Goal: Task Accomplishment & Management: Use online tool/utility

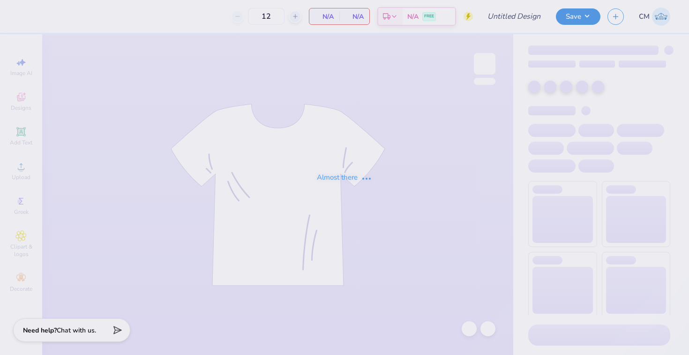
type input "Alpha Phi house shirts 2"
type input "36"
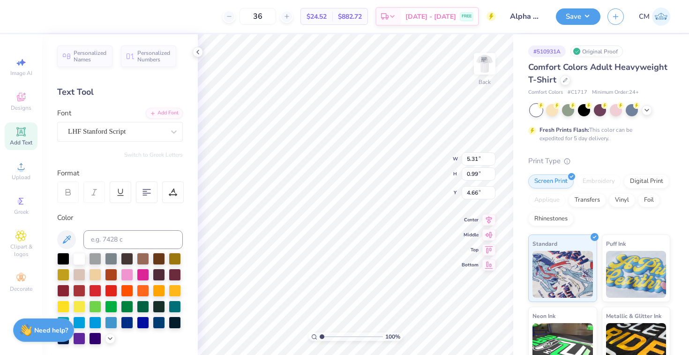
scroll to position [0, 1]
click at [142, 130] on div "LHF Stanford Script" at bounding box center [116, 131] width 98 height 15
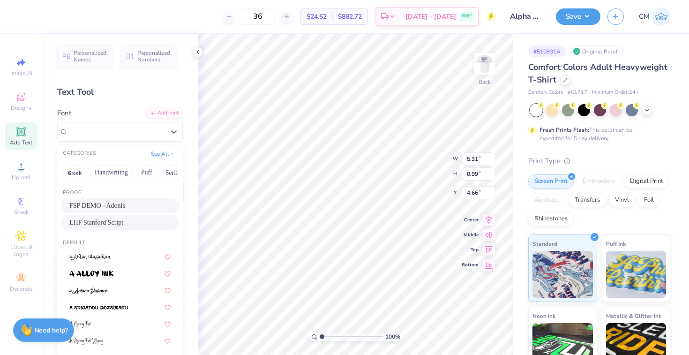
click at [125, 203] on span "FSP DEMO - Adonis" at bounding box center [97, 206] width 56 height 10
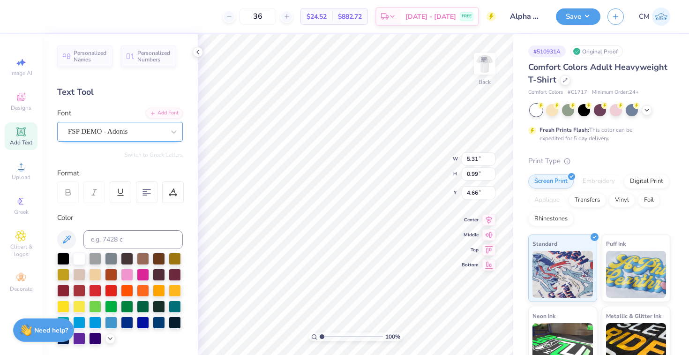
click at [100, 134] on div "FSP DEMO - Adonis" at bounding box center [116, 131] width 98 height 15
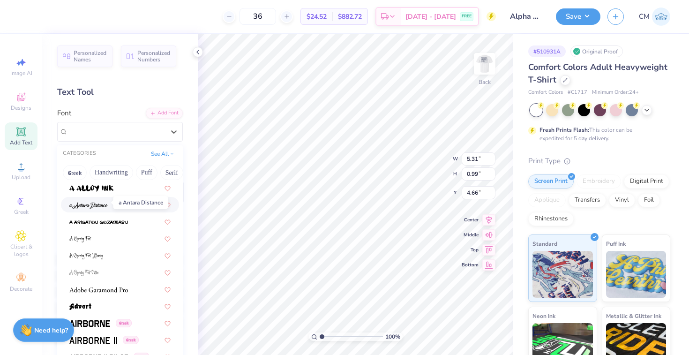
scroll to position [88, 0]
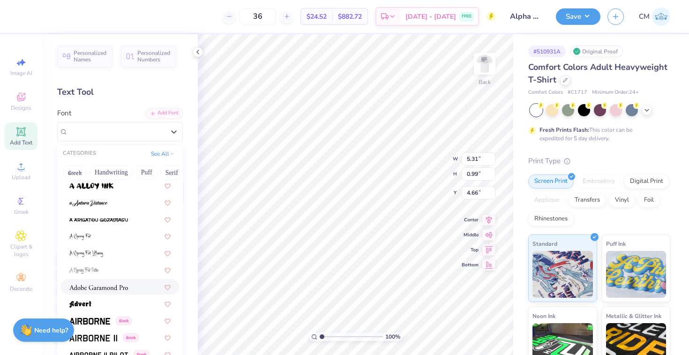
click at [106, 282] on span at bounding box center [98, 287] width 59 height 10
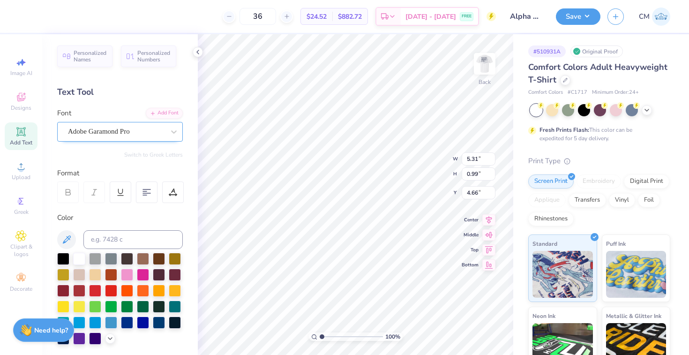
click at [102, 131] on div "Adobe Garamond Pro" at bounding box center [116, 131] width 98 height 15
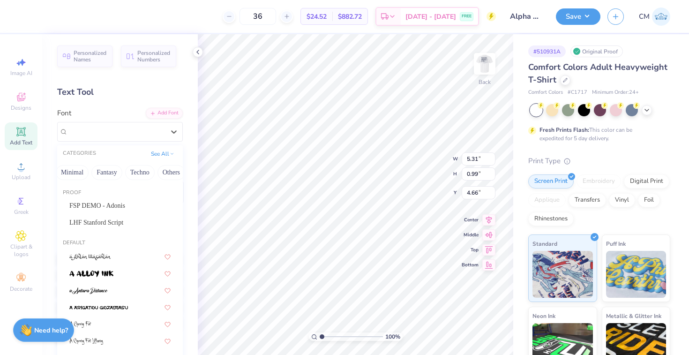
scroll to position [0, 276]
click at [106, 172] on button "Fantasy" at bounding box center [102, 172] width 31 height 15
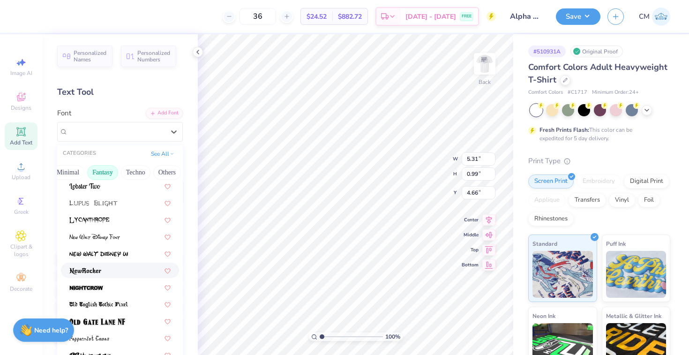
scroll to position [196, 0]
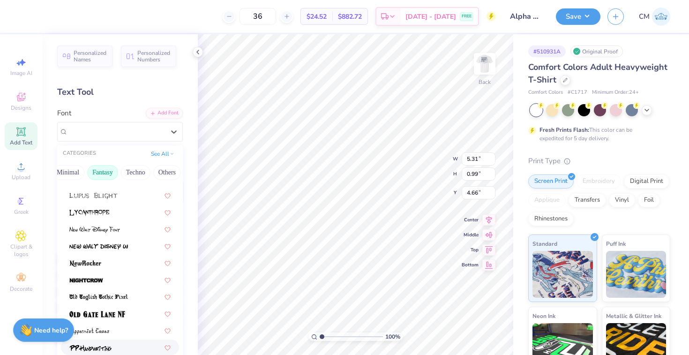
click at [106, 345] on img at bounding box center [90, 348] width 42 height 7
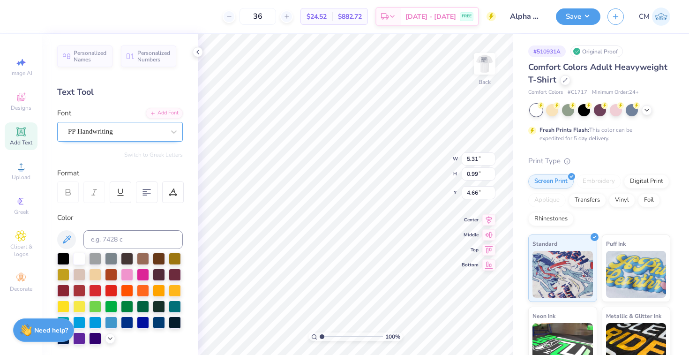
click at [147, 128] on div "PP Handwriting" at bounding box center [116, 131] width 98 height 15
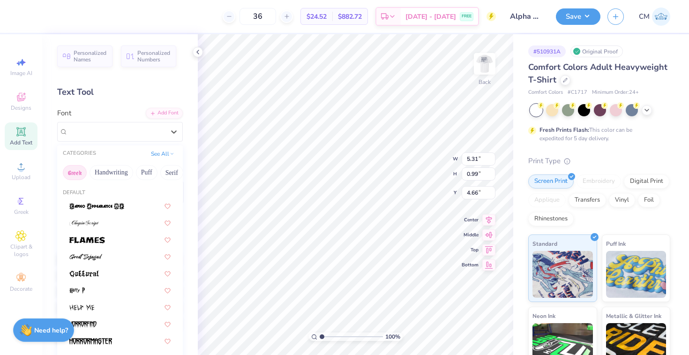
click at [72, 173] on button "Greek" at bounding box center [75, 172] width 24 height 15
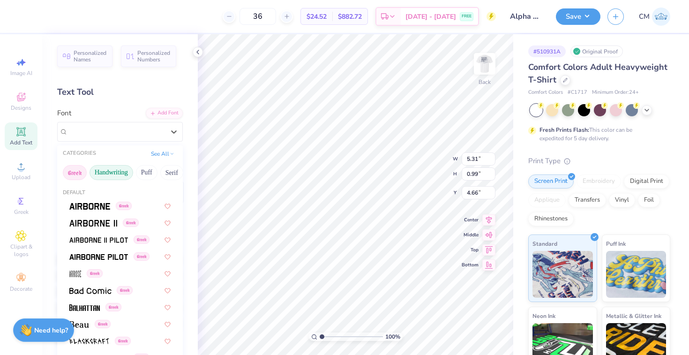
click at [108, 174] on button "Handwriting" at bounding box center [112, 172] width 44 height 15
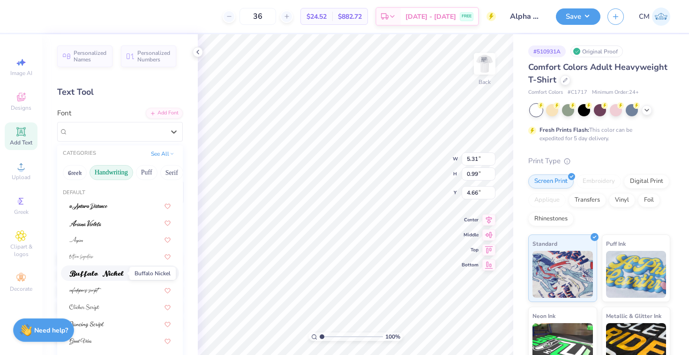
click at [98, 278] on span at bounding box center [96, 273] width 54 height 10
click at [115, 132] on div "Buffalo Nickel" at bounding box center [116, 131] width 98 height 15
click at [104, 227] on div at bounding box center [119, 223] width 101 height 10
click at [171, 133] on icon at bounding box center [173, 131] width 9 height 9
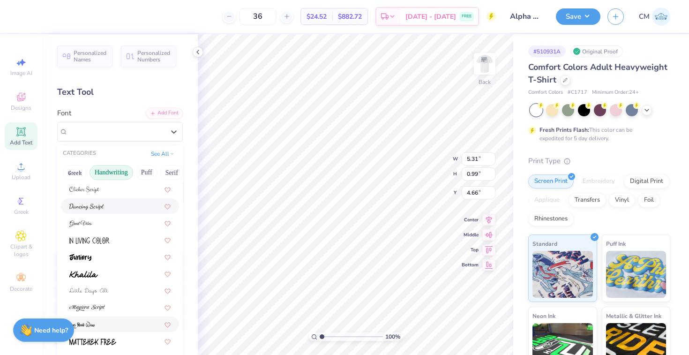
scroll to position [120, 0]
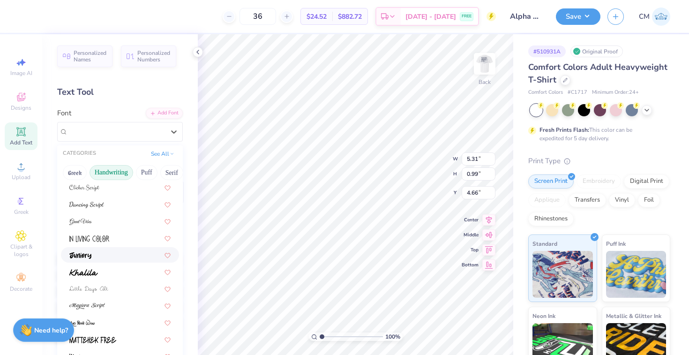
click at [116, 257] on div at bounding box center [119, 255] width 101 height 10
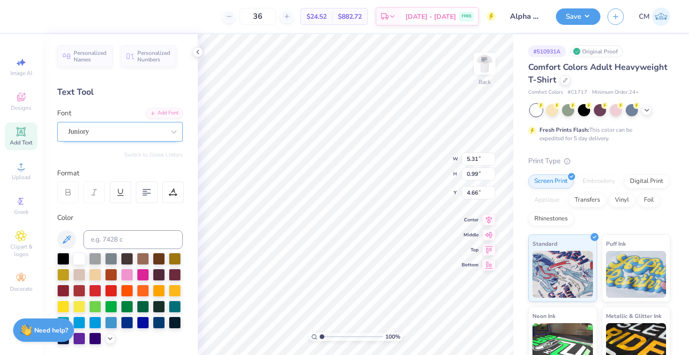
click at [119, 139] on div "Juniory" at bounding box center [120, 132] width 126 height 20
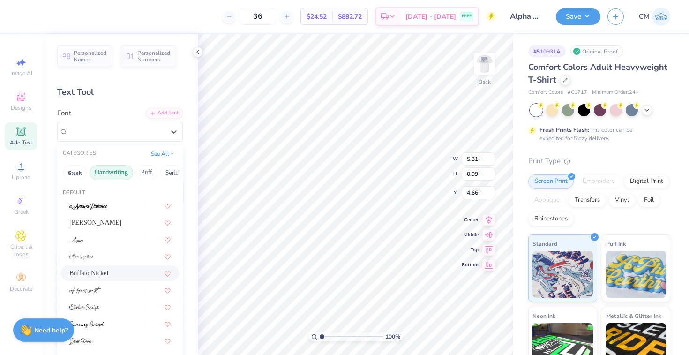
scroll to position [213, 0]
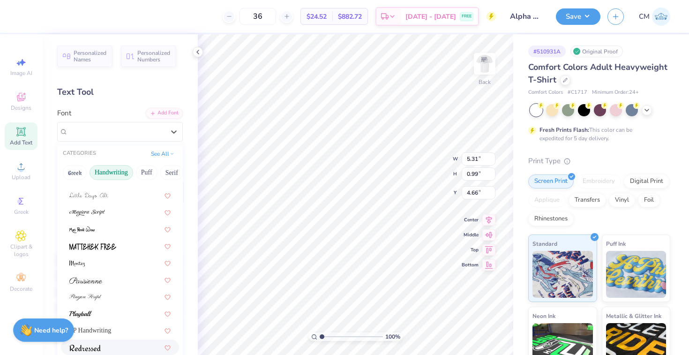
click at [103, 344] on div at bounding box center [119, 347] width 101 height 10
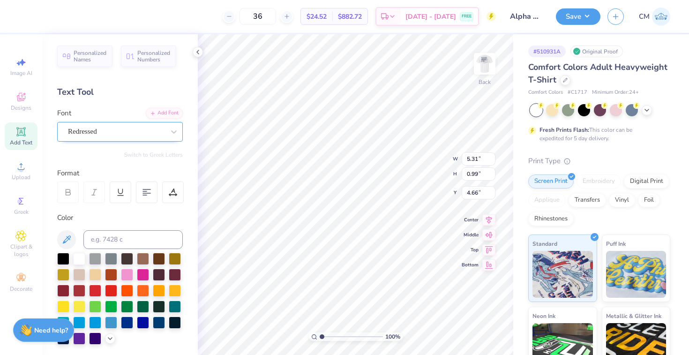
scroll to position [0, 0]
type textarea "Austin Texas"
click at [128, 135] on div "Redressed" at bounding box center [116, 131] width 98 height 15
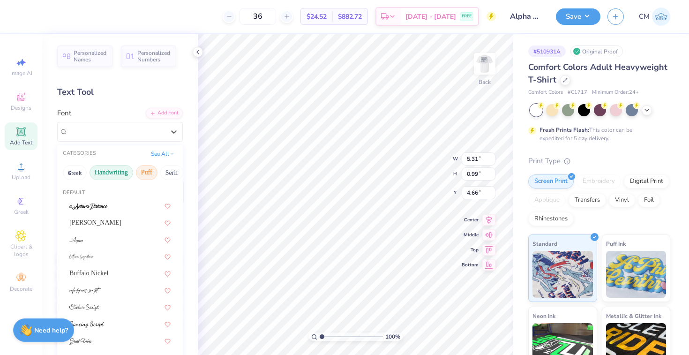
click at [146, 166] on button "Puff" at bounding box center [147, 172] width 22 height 15
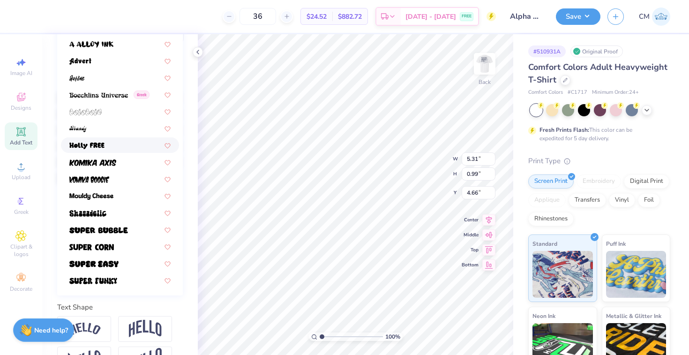
scroll to position [163, 0]
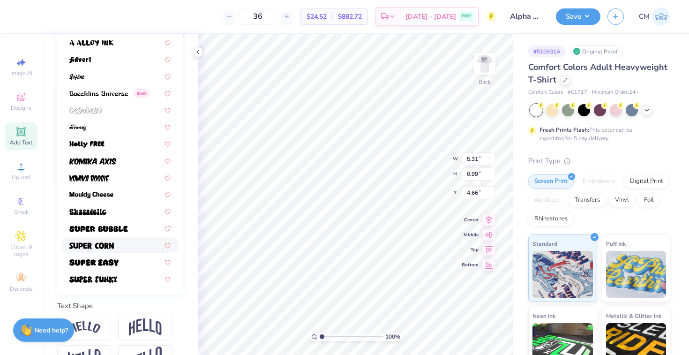
click at [113, 245] on img at bounding box center [91, 245] width 45 height 7
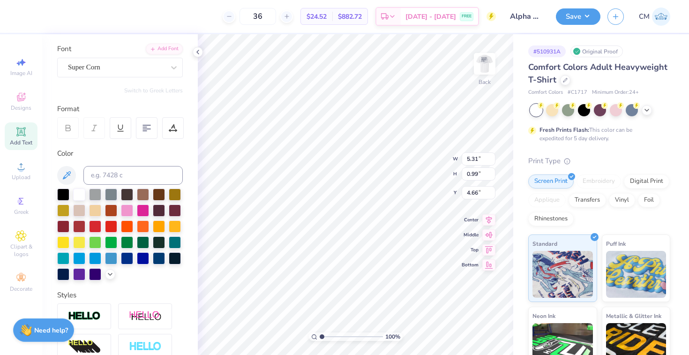
scroll to position [6, 0]
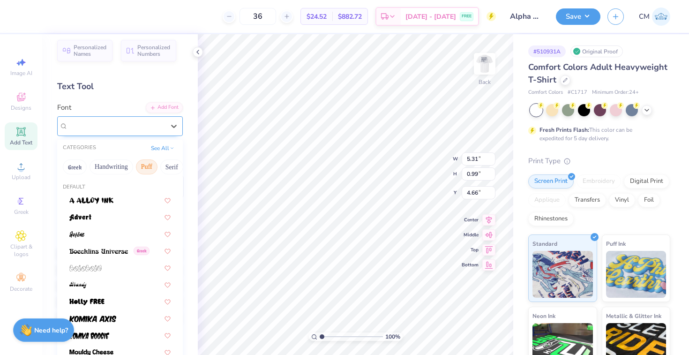
click at [119, 125] on div "Super Corn" at bounding box center [116, 126] width 98 height 15
click at [163, 165] on button "Serif" at bounding box center [171, 166] width 23 height 15
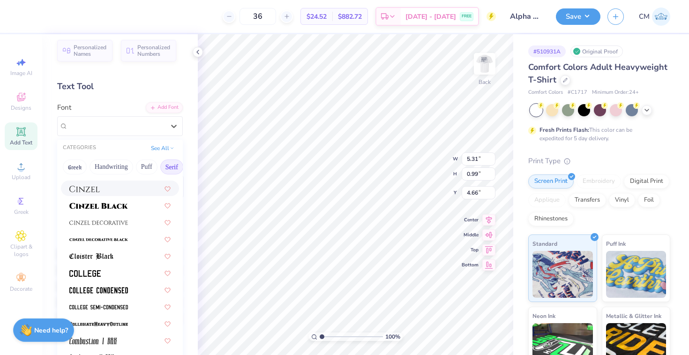
scroll to position [181, 0]
click at [113, 239] on img at bounding box center [98, 238] width 59 height 7
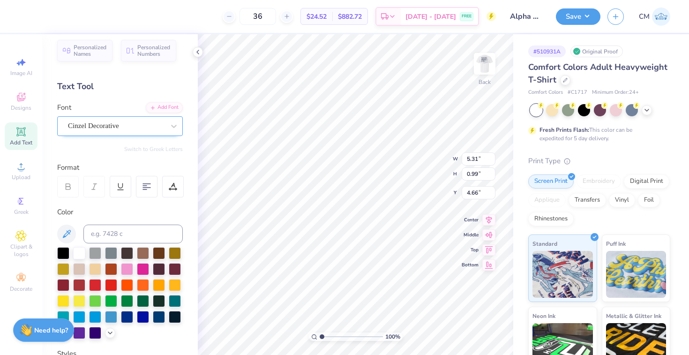
click at [127, 123] on div "Cinzel Decorative" at bounding box center [116, 126] width 98 height 15
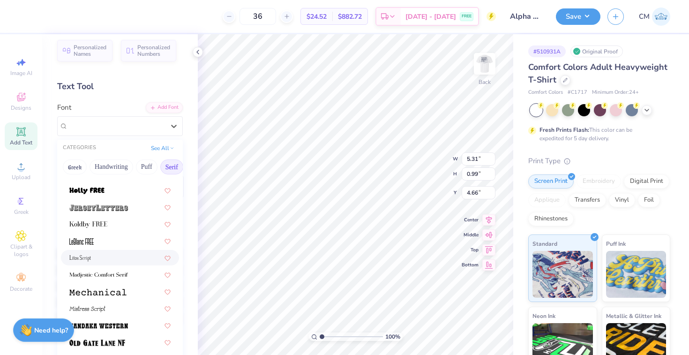
scroll to position [869, 0]
click at [106, 257] on div at bounding box center [119, 259] width 101 height 10
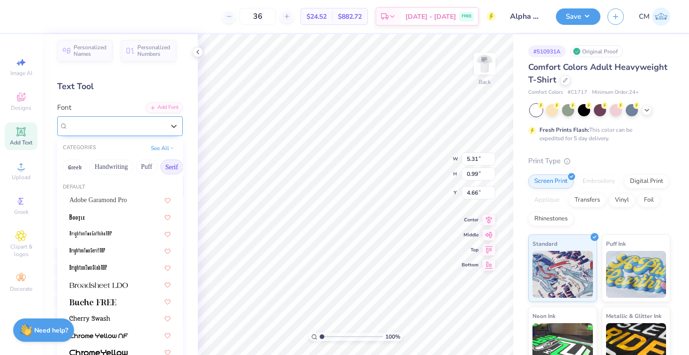
click at [115, 128] on div "Litos Script" at bounding box center [116, 126] width 98 height 15
click at [107, 251] on div at bounding box center [119, 251] width 101 height 10
click at [133, 123] on div "BrightonTwo Serif NBP" at bounding box center [116, 126] width 98 height 15
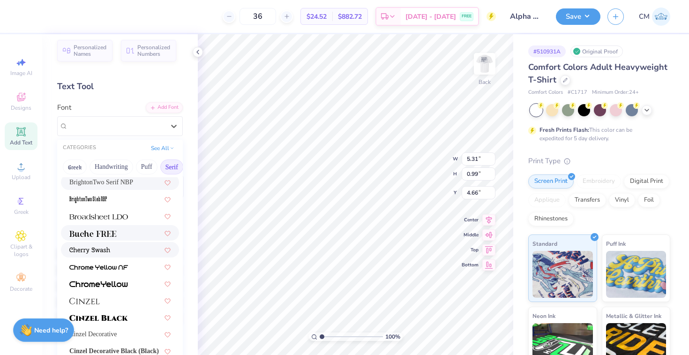
scroll to position [70, 0]
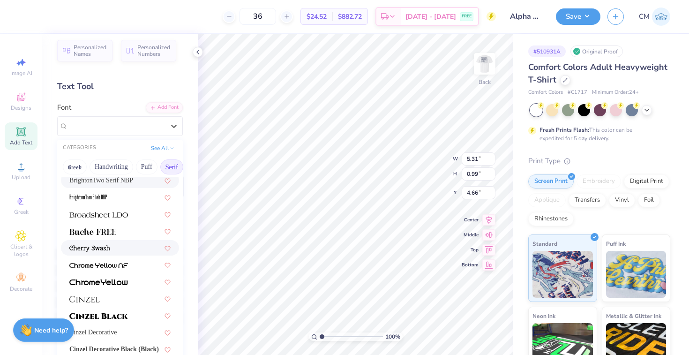
click at [128, 245] on div at bounding box center [119, 248] width 101 height 10
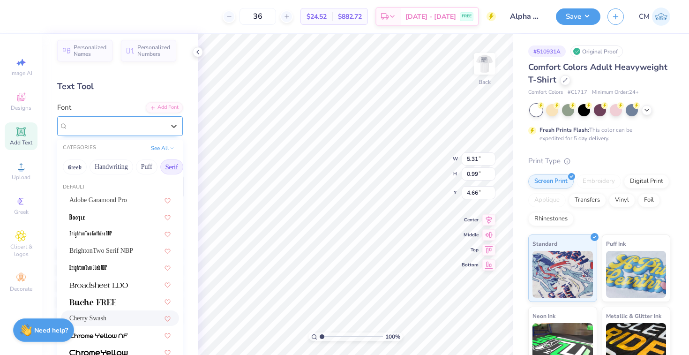
click at [123, 122] on div "Cherry Swash" at bounding box center [116, 126] width 98 height 15
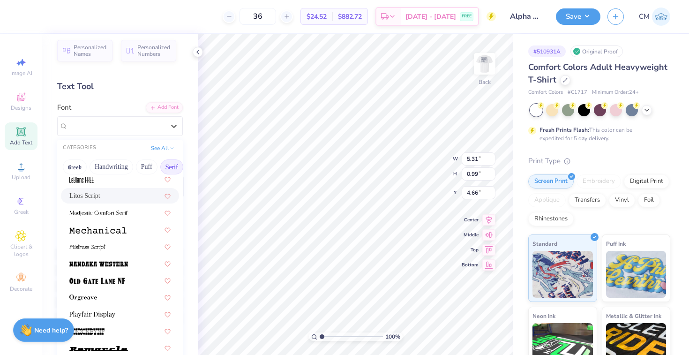
scroll to position [933, 0]
click at [110, 245] on div at bounding box center [119, 246] width 101 height 10
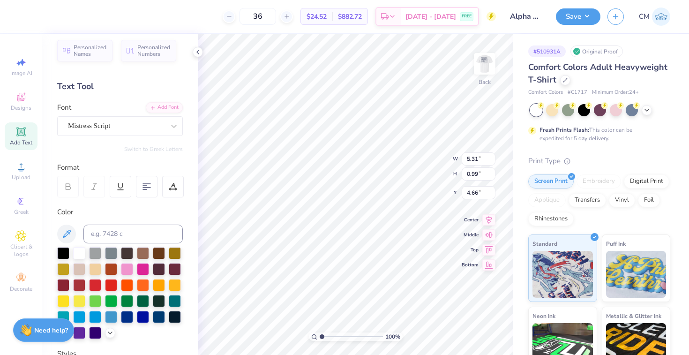
scroll to position [0, 1]
type input "7.24"
type input "1.24"
type input "4.76"
click at [178, 125] on icon at bounding box center [173, 125] width 9 height 9
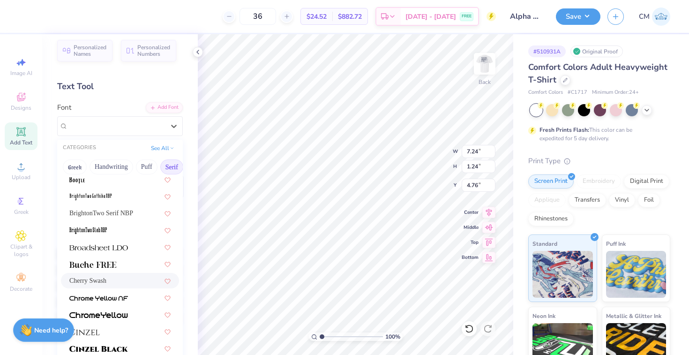
scroll to position [651, 0]
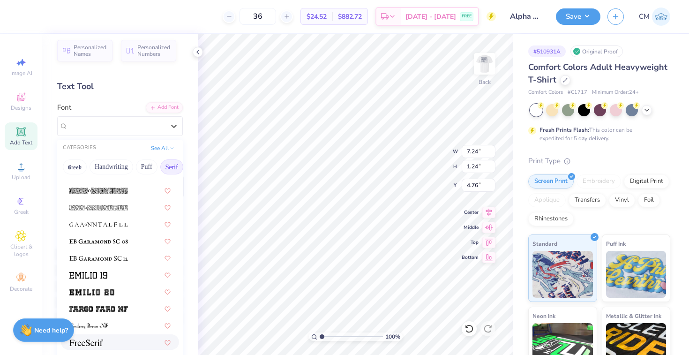
click at [107, 340] on div at bounding box center [119, 342] width 101 height 10
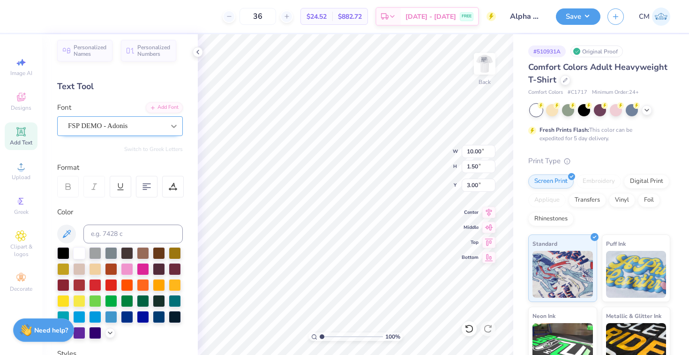
type input "7.08"
type input "0.98"
type input "4.89"
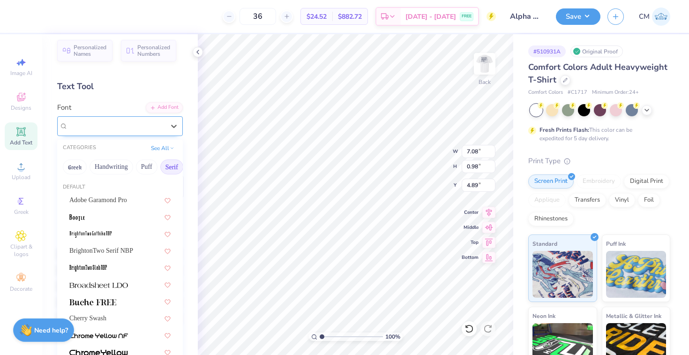
click at [121, 130] on div "FreeSerif" at bounding box center [116, 126] width 98 height 15
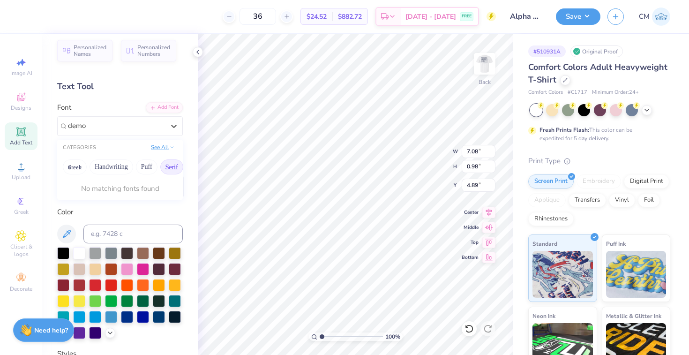
click at [166, 147] on button "See All" at bounding box center [162, 147] width 29 height 9
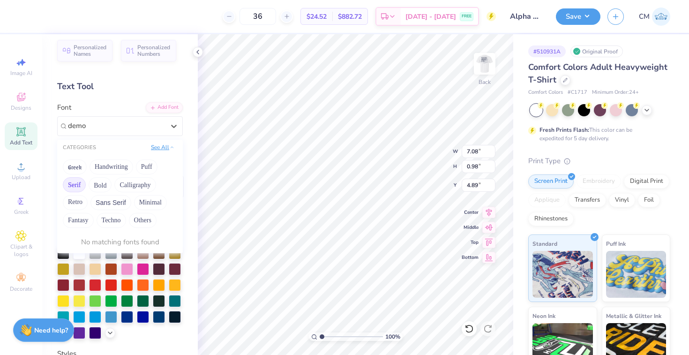
click at [159, 145] on button "See All" at bounding box center [162, 147] width 29 height 9
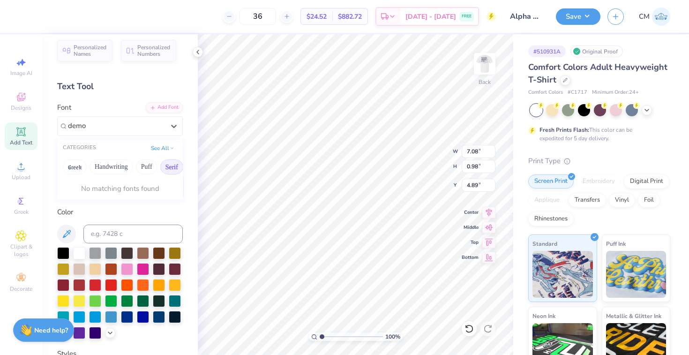
click at [174, 172] on button "Serif" at bounding box center [171, 166] width 23 height 15
click at [126, 197] on div "FSP DEMO - Adonis" at bounding box center [119, 200] width 101 height 10
type input "demo"
type input "7.44"
type input "1.03"
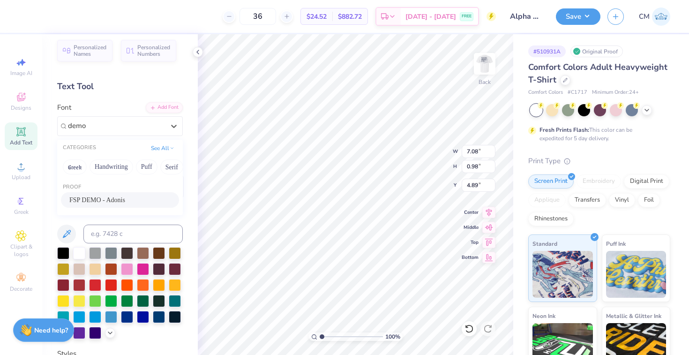
type input "4.86"
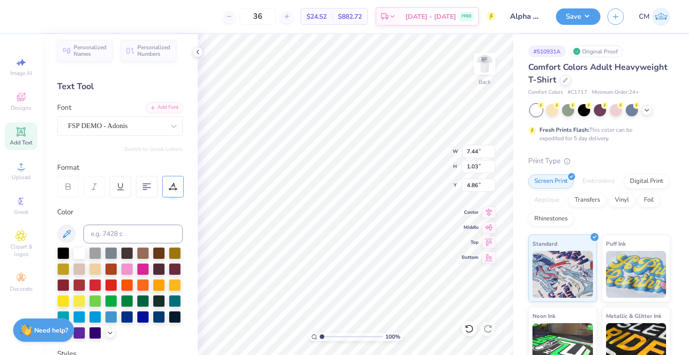
type input "6.83"
type input "0.95"
type input "4.93"
click at [141, 131] on div "FSP DEMO - Adonis" at bounding box center [116, 126] width 98 height 15
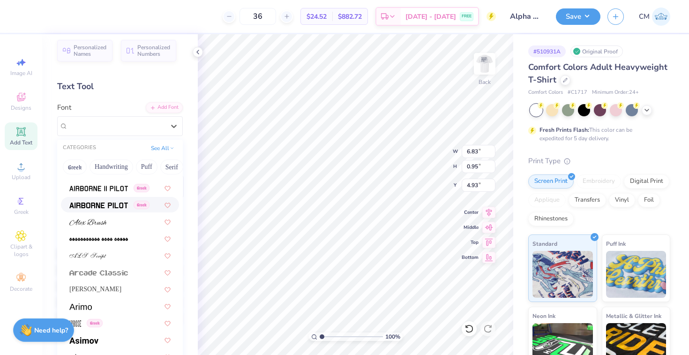
scroll to position [249, 0]
click at [121, 220] on div at bounding box center [119, 221] width 101 height 10
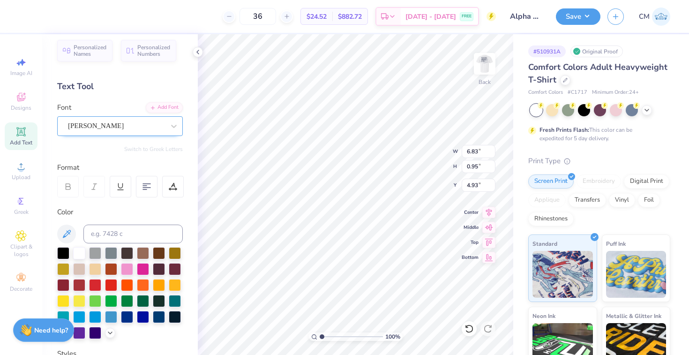
click at [111, 131] on div at bounding box center [116, 126] width 97 height 13
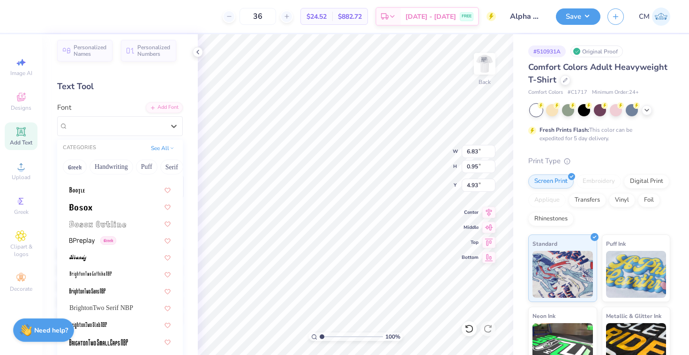
scroll to position [669, 0]
click at [105, 239] on span "Greek" at bounding box center [108, 240] width 16 height 8
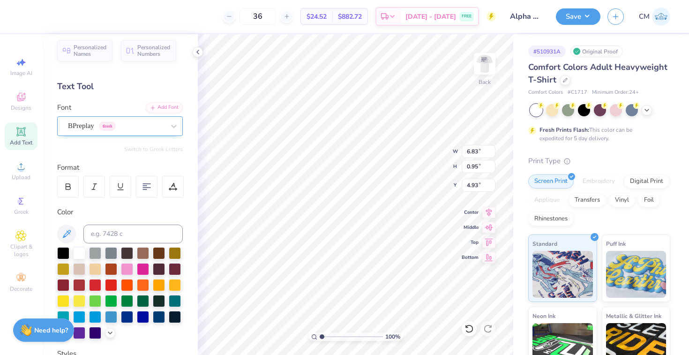
click at [121, 127] on div "BPreplay Greek" at bounding box center [116, 126] width 98 height 15
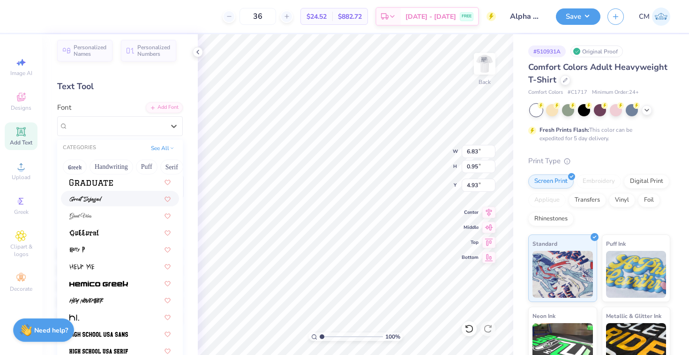
scroll to position [2274, 0]
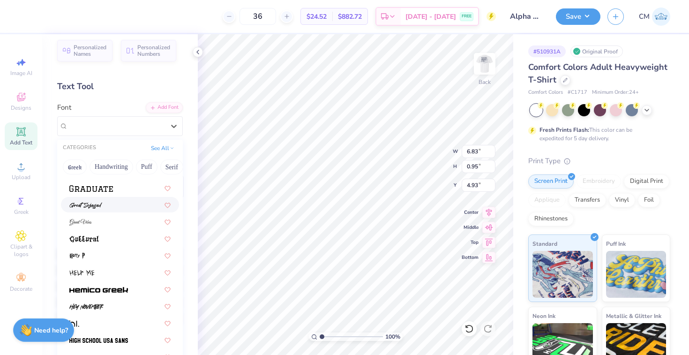
click at [117, 205] on div at bounding box center [119, 205] width 101 height 10
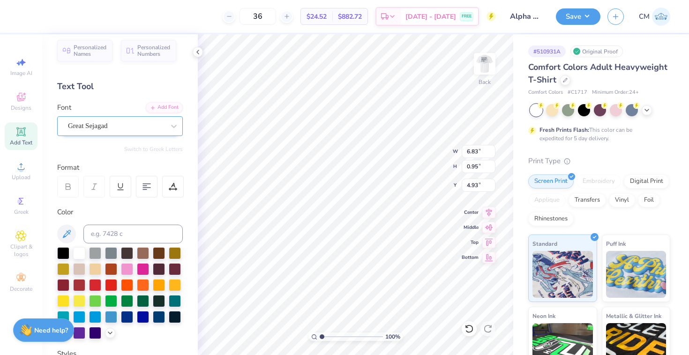
click at [119, 126] on div "Great Sejagad" at bounding box center [116, 126] width 98 height 15
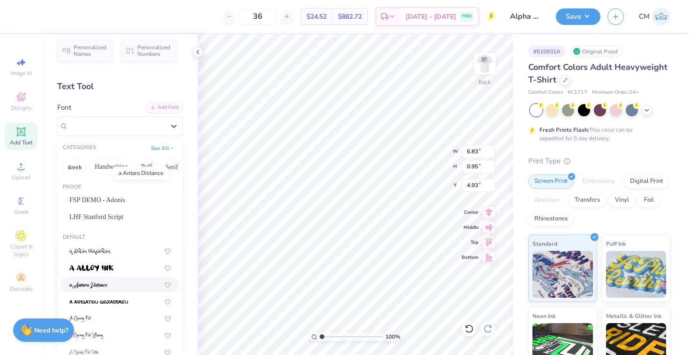
scroll to position [691, 0]
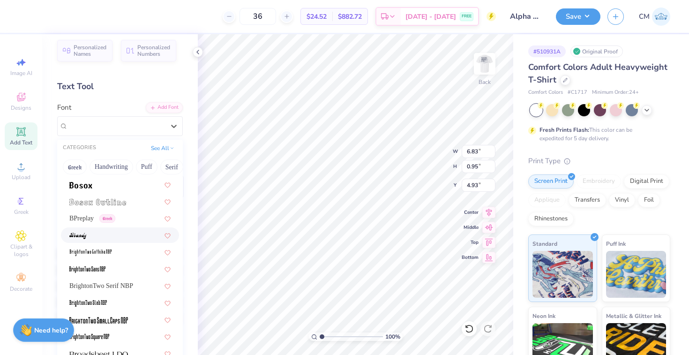
click at [97, 233] on div at bounding box center [119, 235] width 101 height 10
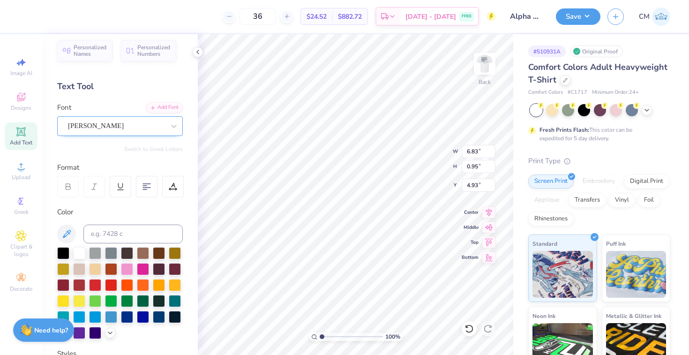
click at [113, 128] on div "Brandy" at bounding box center [116, 126] width 98 height 15
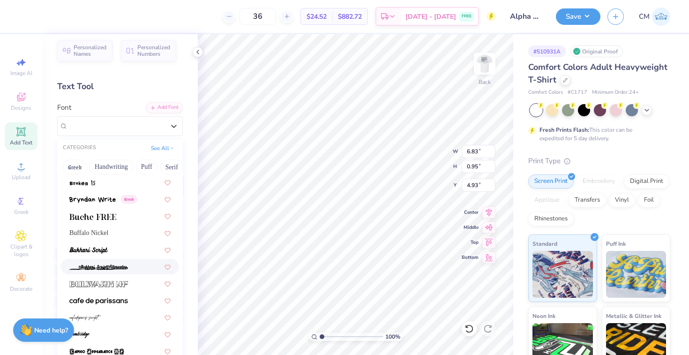
scroll to position [883, 0]
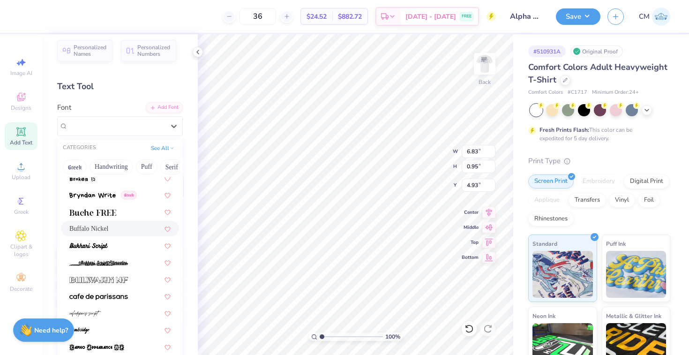
click at [104, 222] on div "Buffalo Nickel" at bounding box center [120, 228] width 118 height 15
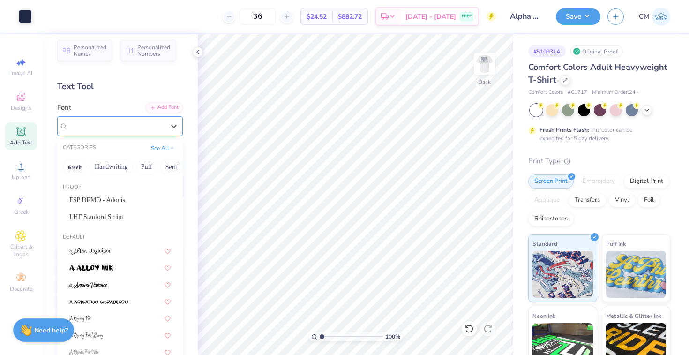
click at [136, 129] on div "Buffalo Nickel" at bounding box center [116, 126] width 98 height 15
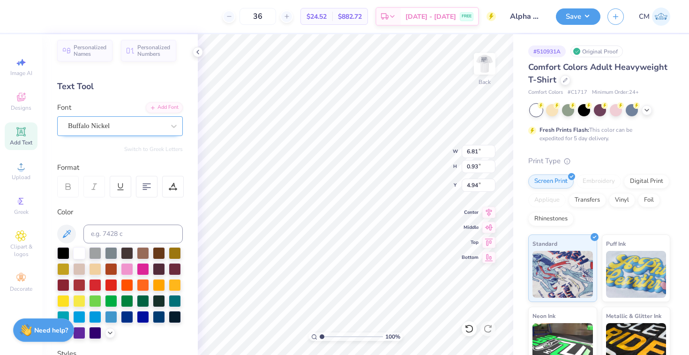
click at [137, 132] on div "Buffalo Nickel" at bounding box center [116, 126] width 98 height 15
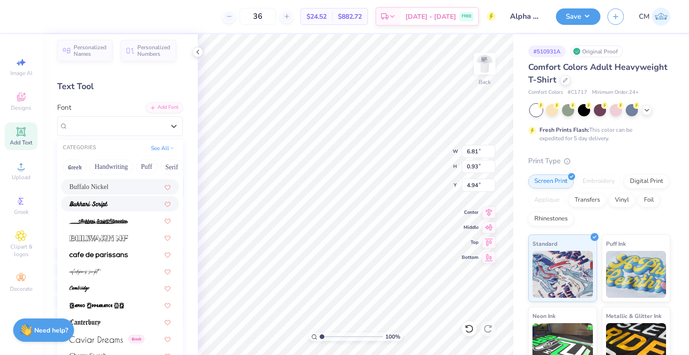
scroll to position [933, 0]
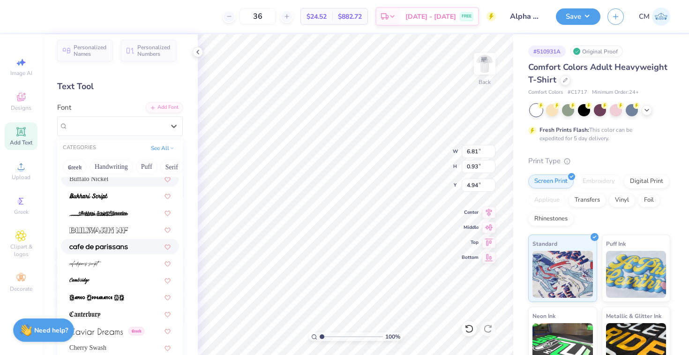
click at [137, 249] on div at bounding box center [119, 246] width 101 height 10
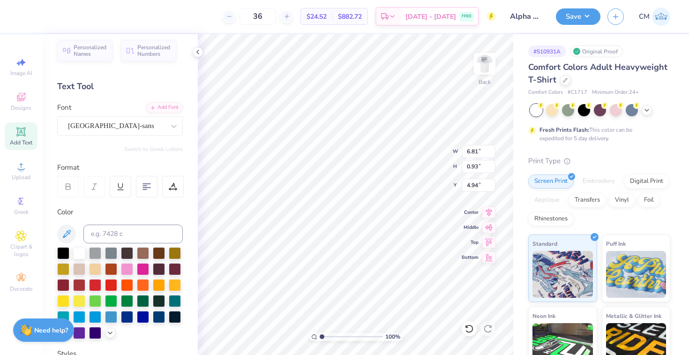
type input "5.21"
type input "0.66"
type input "5.08"
click at [95, 126] on div "cafe de paris-sans" at bounding box center [116, 126] width 98 height 15
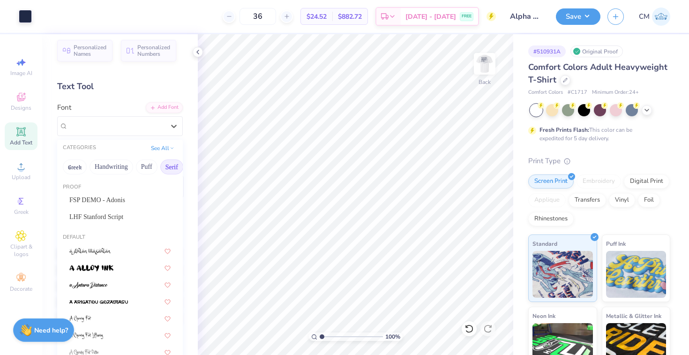
click at [175, 170] on button "Serif" at bounding box center [171, 166] width 23 height 15
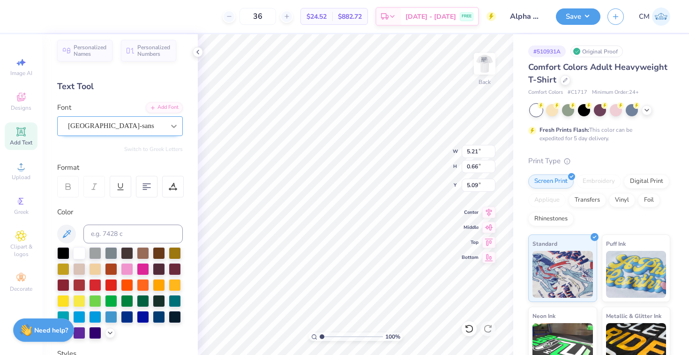
click at [175, 121] on icon at bounding box center [173, 125] width 9 height 9
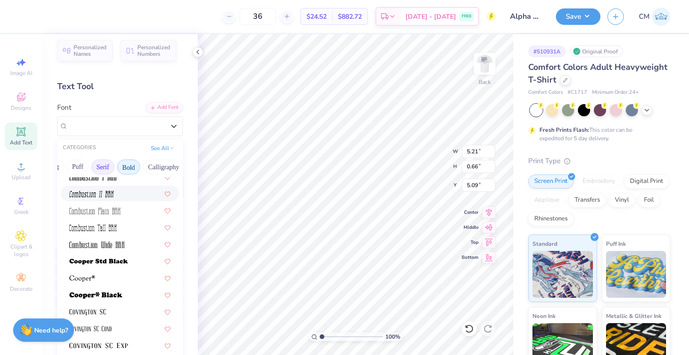
scroll to position [0, 70]
click at [132, 167] on button "Bold" at bounding box center [127, 166] width 23 height 15
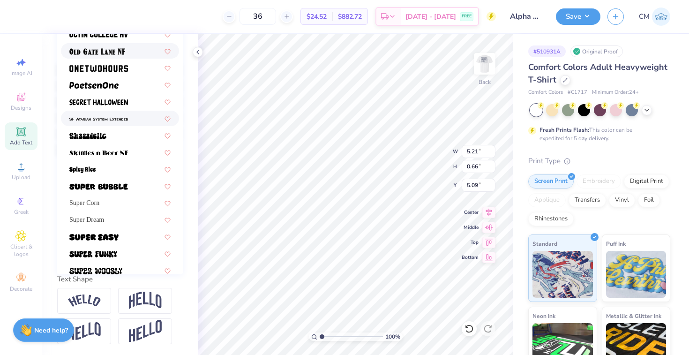
scroll to position [781, 0]
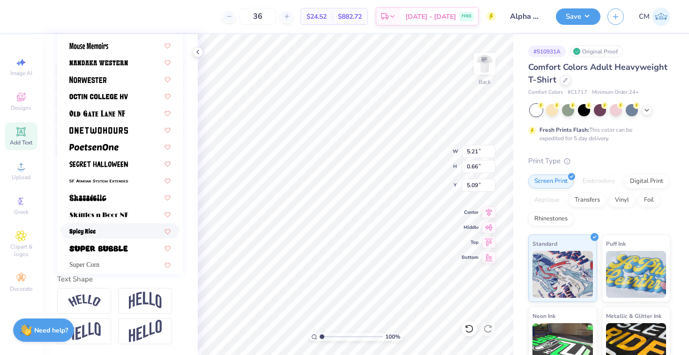
click at [133, 228] on div at bounding box center [119, 231] width 101 height 10
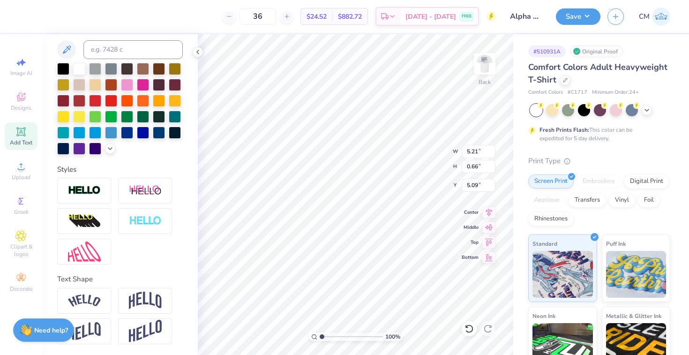
type input "7.02"
type input "1.11"
type input "4.87"
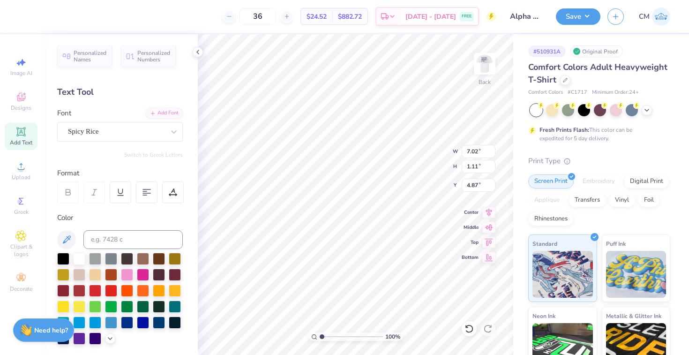
type input "10.00"
type input "1.50"
type input "3.00"
type input "7.02"
type input "1.11"
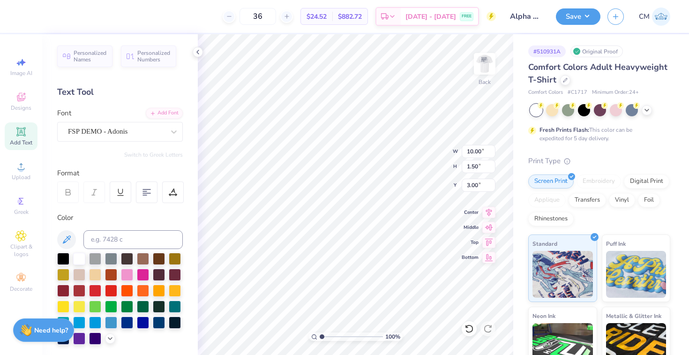
type input "4.87"
click at [168, 128] on div at bounding box center [174, 131] width 17 height 17
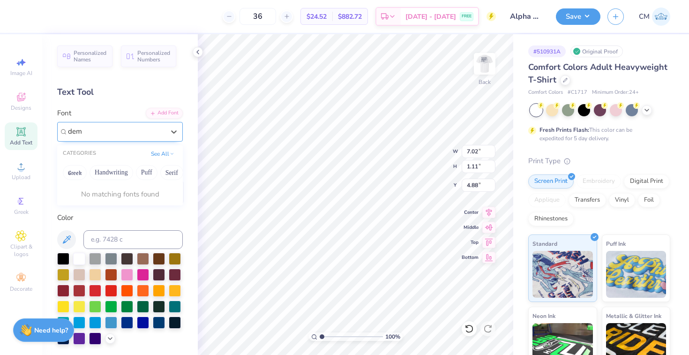
type input "demo"
click at [173, 130] on icon at bounding box center [173, 131] width 9 height 9
click at [131, 132] on div "Spicy Rice" at bounding box center [116, 131] width 97 height 11
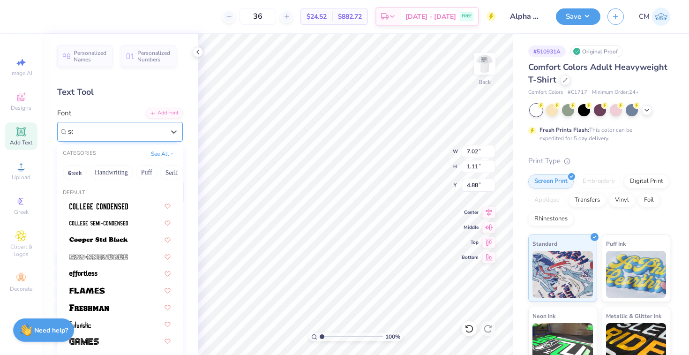
type input "s"
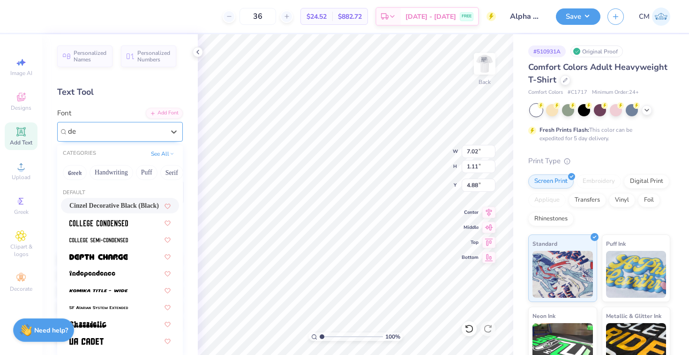
type input "d"
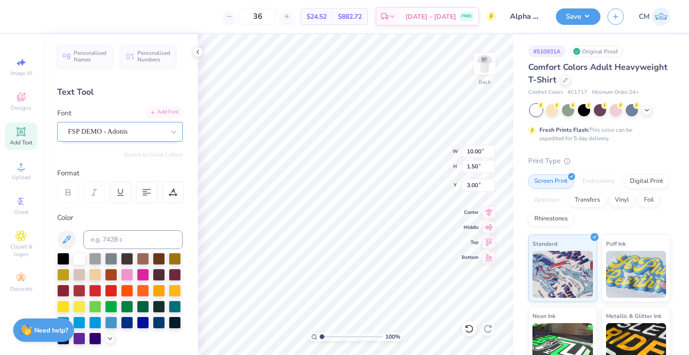
type input "10.00"
type input "1.50"
type input "3.00"
type input "7.02"
type input "1.11"
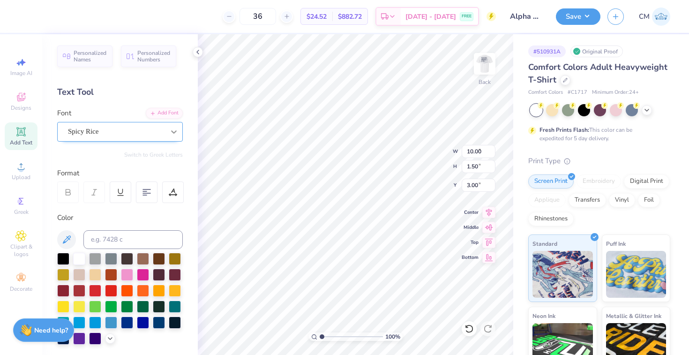
type input "4.88"
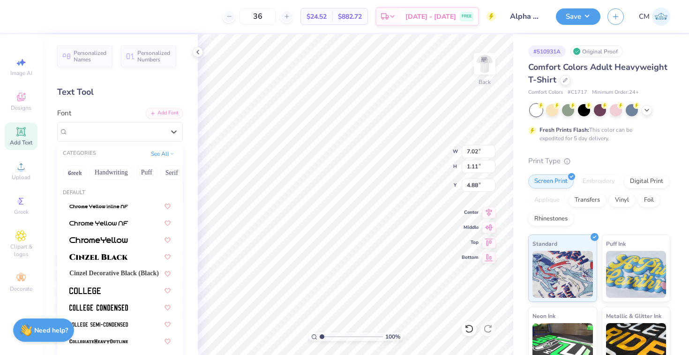
click at [144, 135] on div "Spicy Rice" at bounding box center [116, 131] width 98 height 15
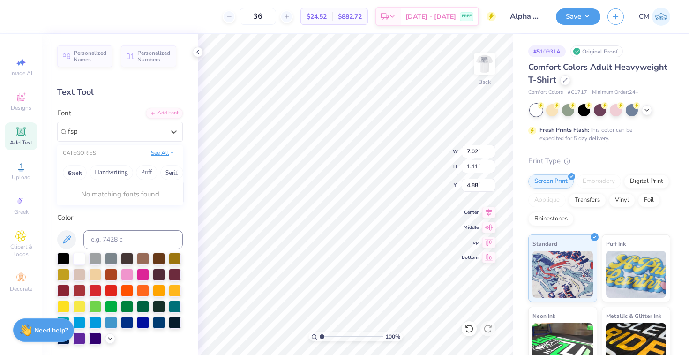
click at [166, 153] on button "See All" at bounding box center [162, 152] width 29 height 9
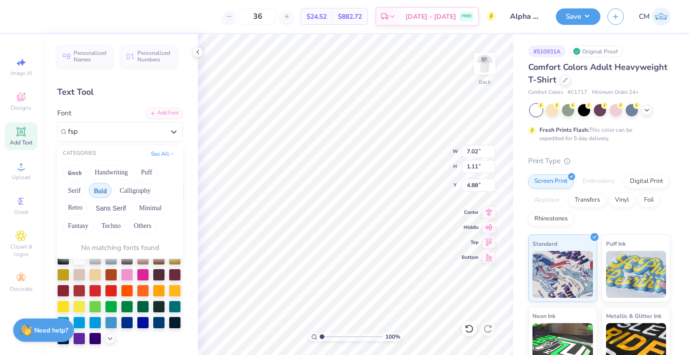
click at [105, 186] on button "Bold" at bounding box center [100, 190] width 23 height 15
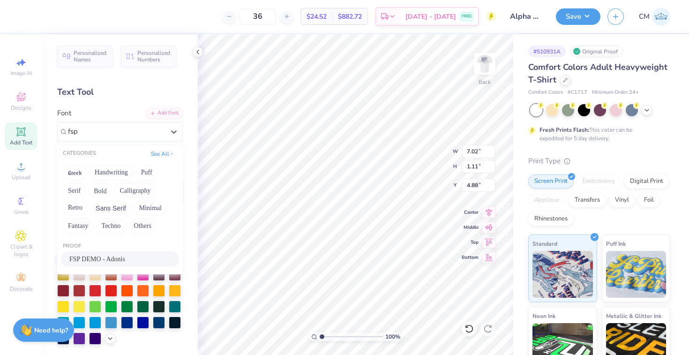
click at [99, 261] on span "FSP DEMO - Adonis" at bounding box center [97, 259] width 56 height 10
type input "fsp"
type input "6.83"
type input "0.95"
type input "4.95"
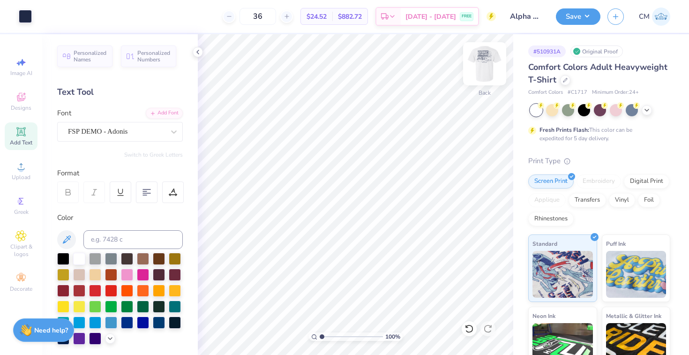
click at [487, 63] on img at bounding box center [485, 64] width 38 height 38
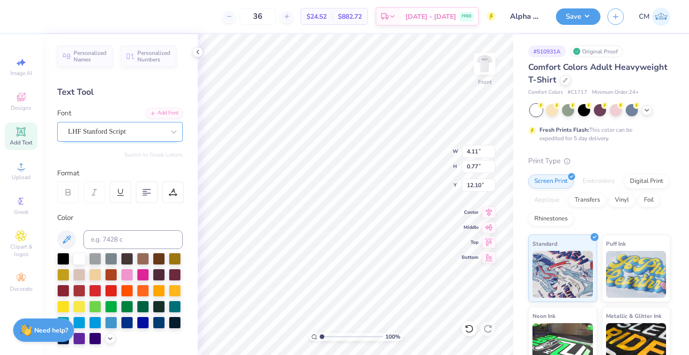
click at [162, 134] on div "LHF Stanford Script" at bounding box center [116, 131] width 98 height 15
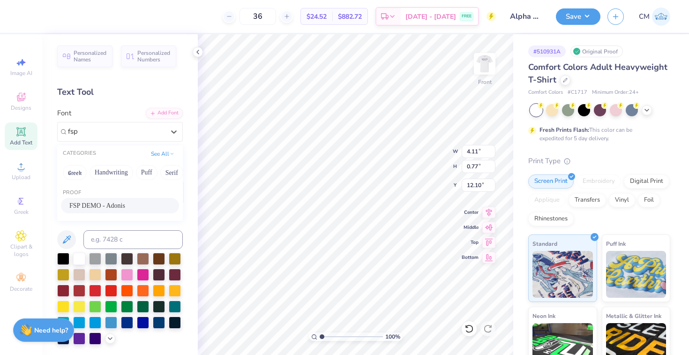
click at [135, 204] on div "FSP DEMO - Adonis" at bounding box center [119, 206] width 101 height 10
type input "fsp"
type input "6.48"
type input "0.90"
type input "12.04"
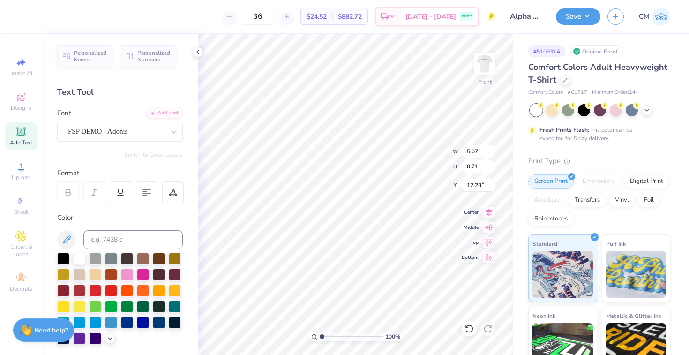
type input "5.07"
type input "0.71"
type input "12.10"
type input "12.38"
click at [581, 15] on button "Save" at bounding box center [578, 15] width 45 height 16
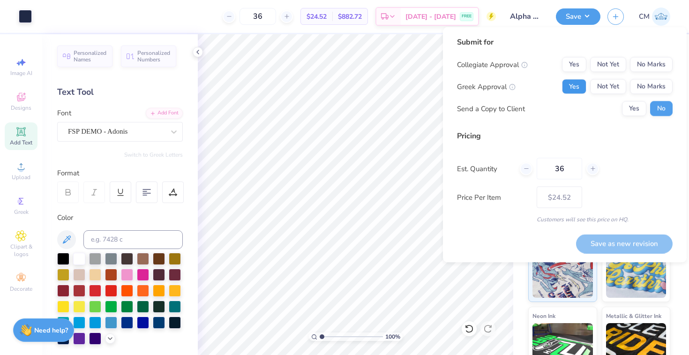
click at [567, 88] on button "Yes" at bounding box center [574, 86] width 24 height 15
click at [644, 64] on button "No Marks" at bounding box center [651, 64] width 43 height 15
click at [627, 243] on button "Save as new revision" at bounding box center [624, 243] width 97 height 19
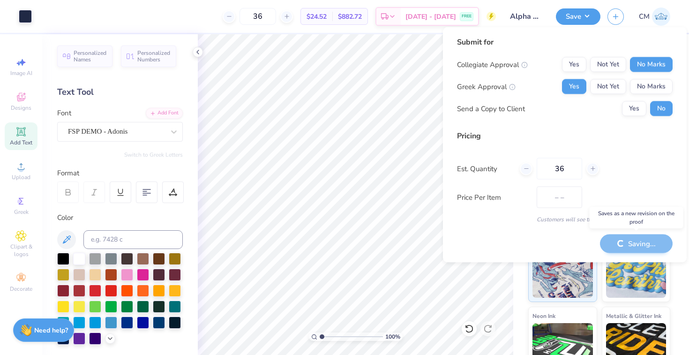
type input "$24.52"
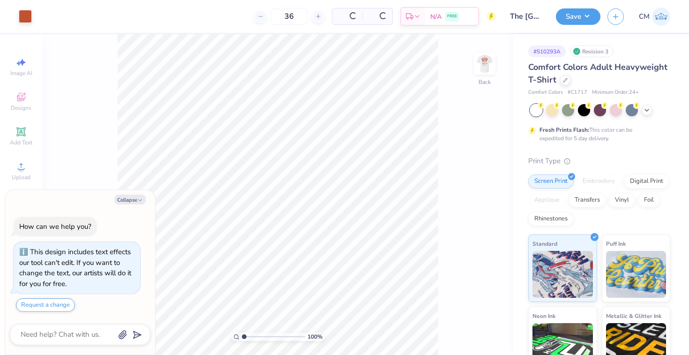
type textarea "x"
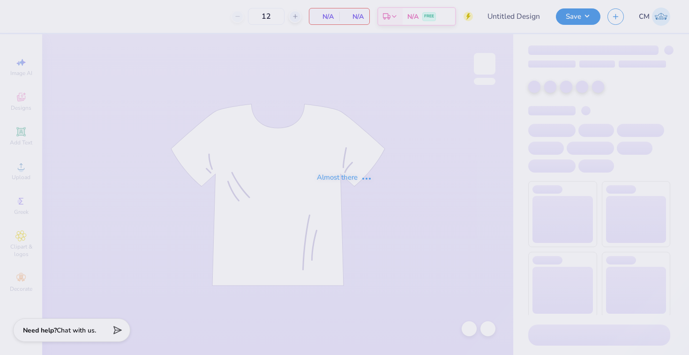
type input "The [GEOGRAPHIC_DATA][US_STATE] : [PERSON_NAME] [PERSON_NAME]"
type input "36"
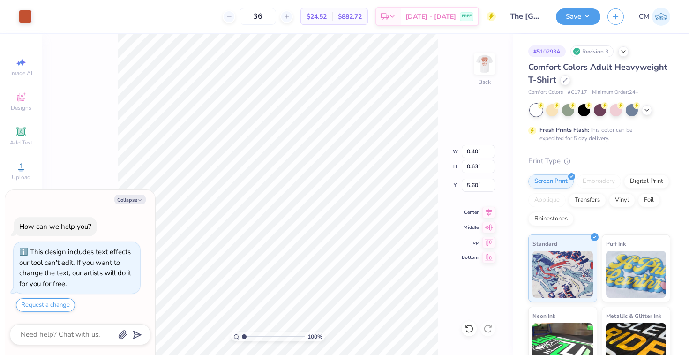
type textarea "x"
type input "0.19"
type input "0.27"
type input "5.77"
click at [26, 135] on icon at bounding box center [20, 131] width 11 height 11
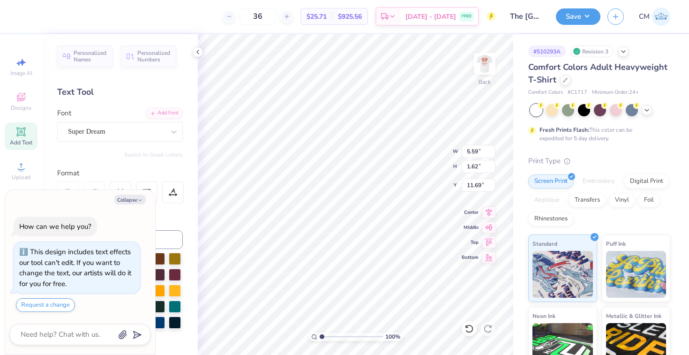
type textarea "x"
click at [133, 198] on button "Collapse" at bounding box center [129, 200] width 31 height 10
type textarea "x"
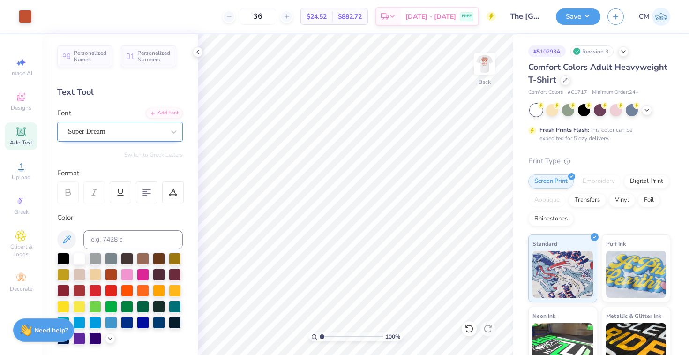
click at [87, 139] on div "Super Dream" at bounding box center [120, 132] width 126 height 20
click at [32, 129] on div "Add Text" at bounding box center [21, 136] width 33 height 28
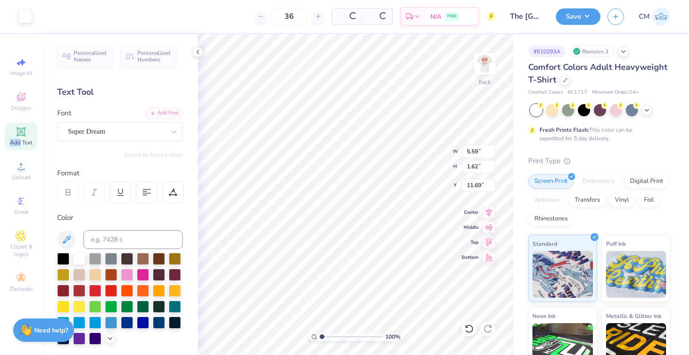
click at [32, 129] on div "Add Text" at bounding box center [21, 136] width 33 height 28
type textarea "T"
type textarea "SAE"
click at [156, 129] on div "Super Dream" at bounding box center [116, 131] width 98 height 15
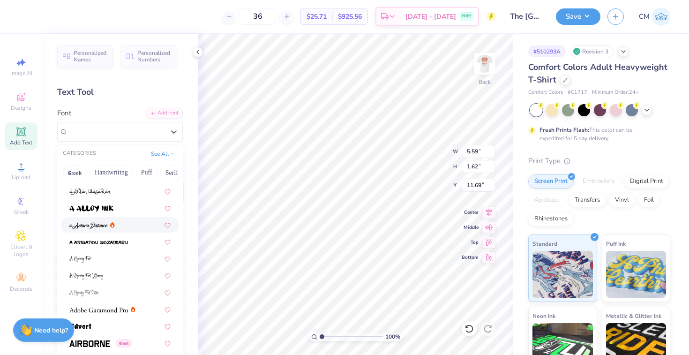
scroll to position [15, 0]
click at [75, 174] on button "Greek" at bounding box center [75, 172] width 24 height 15
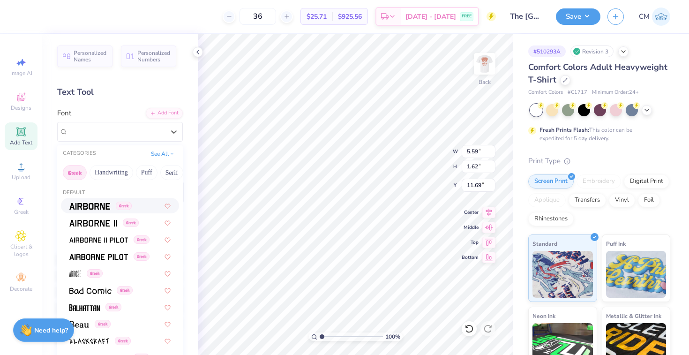
click at [112, 203] on div "Greek" at bounding box center [100, 206] width 62 height 10
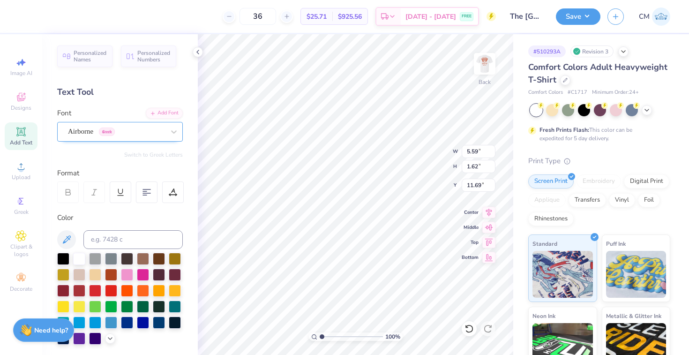
click at [106, 126] on div "Airborne Greek" at bounding box center [116, 131] width 98 height 15
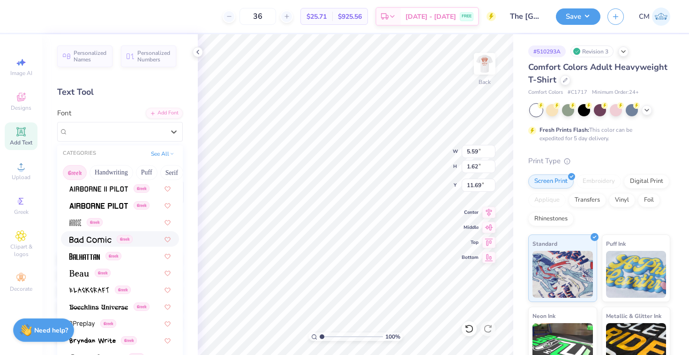
scroll to position [52, 0]
click at [123, 258] on div "Greek" at bounding box center [119, 255] width 101 height 10
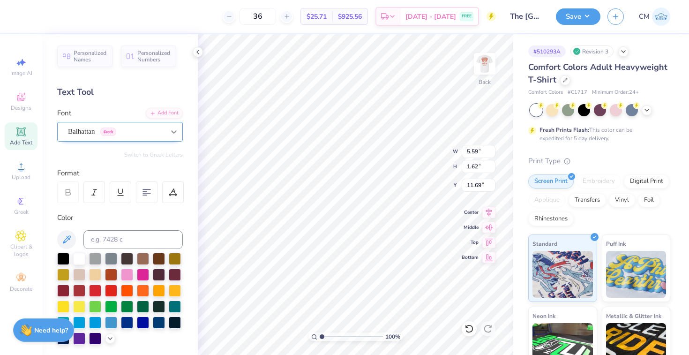
click at [167, 132] on div at bounding box center [174, 131] width 17 height 17
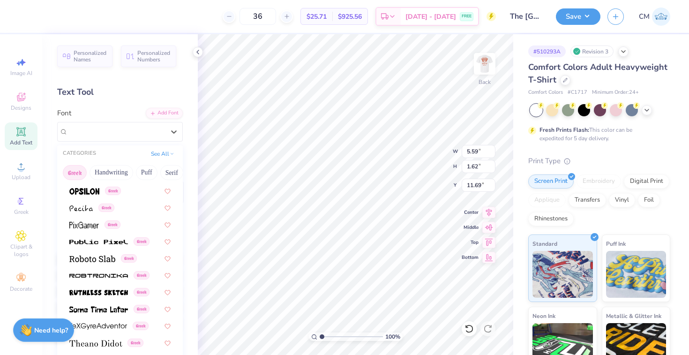
scroll to position [567, 0]
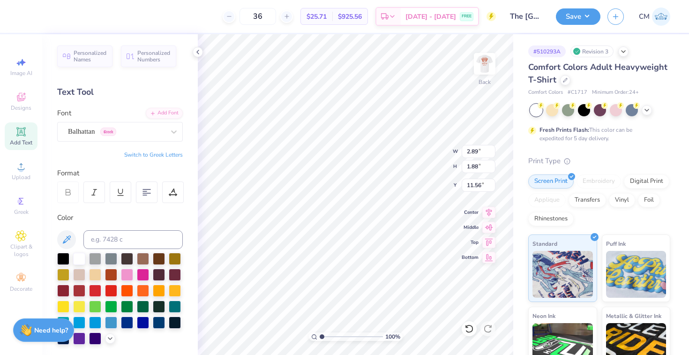
type textarea "S"
type textarea "s"
type textarea "SAE"
click at [151, 155] on button "Switch to Greek Letters" at bounding box center [153, 155] width 59 height 8
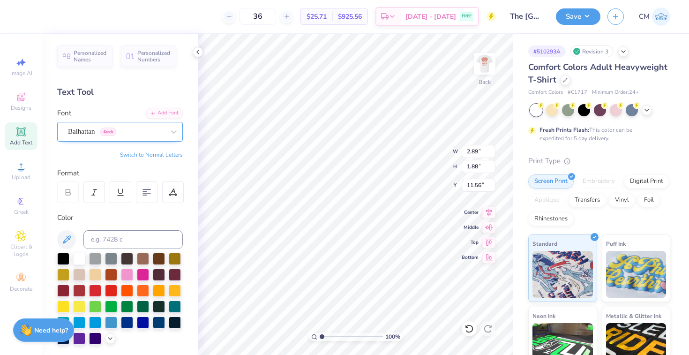
click at [144, 135] on div "Balhattan Greek" at bounding box center [116, 131] width 98 height 15
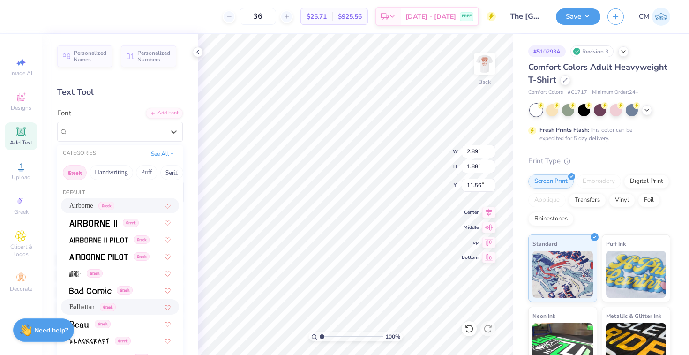
click at [125, 205] on div "Airborne Greek" at bounding box center [119, 206] width 101 height 10
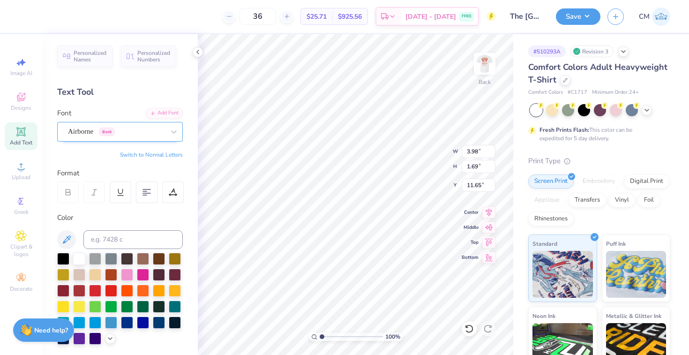
click at [151, 135] on div "Airborne Greek" at bounding box center [116, 131] width 98 height 15
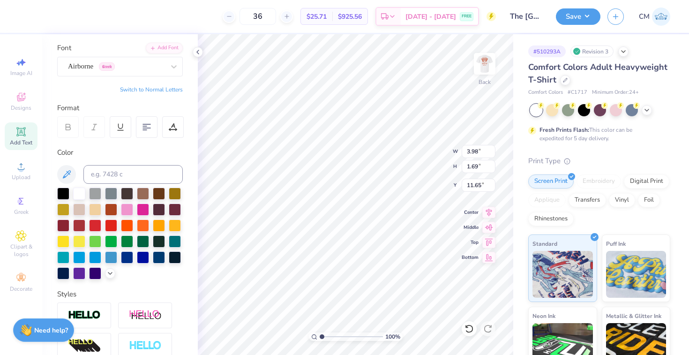
scroll to position [59, 0]
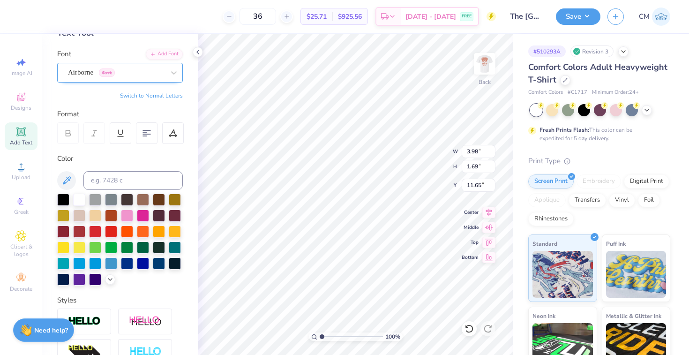
click at [163, 77] on div at bounding box center [116, 72] width 97 height 13
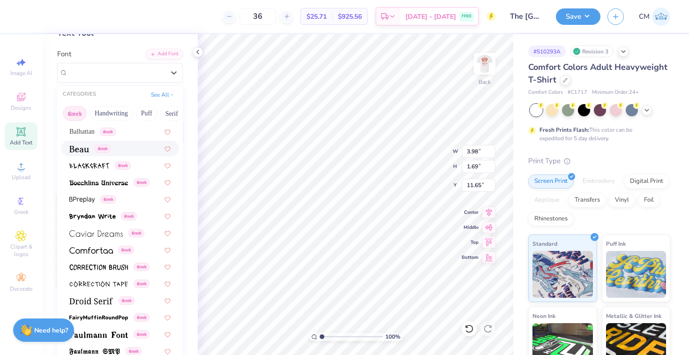
scroll to position [117, 0]
click at [120, 185] on span at bounding box center [98, 181] width 59 height 10
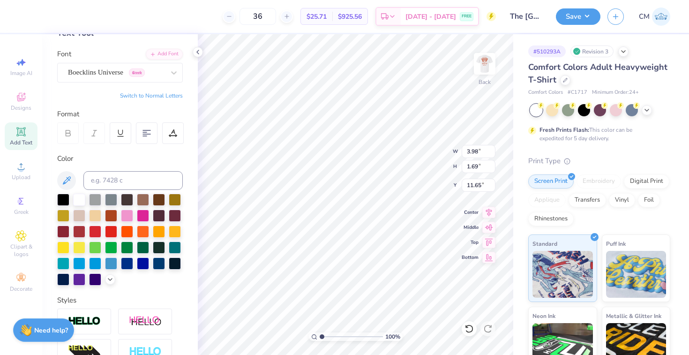
type input "4.62"
type input "1.68"
type input "11.66"
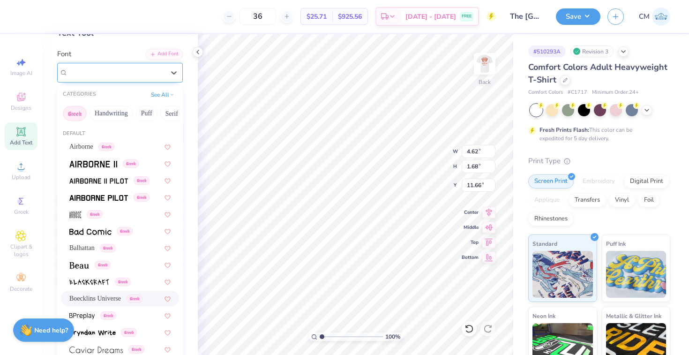
click at [126, 70] on div "Boecklins Universe Greek" at bounding box center [116, 72] width 98 height 15
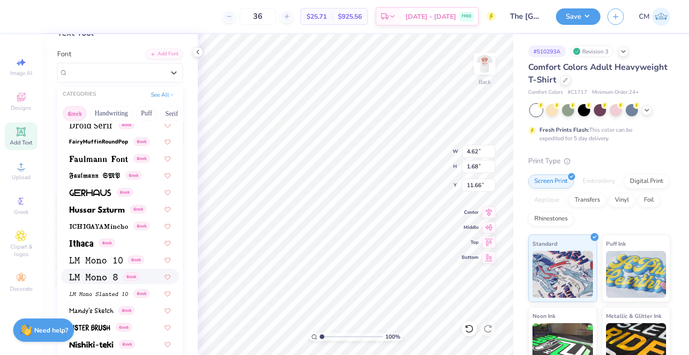
scroll to position [293, 0]
click at [112, 207] on img at bounding box center [96, 208] width 55 height 7
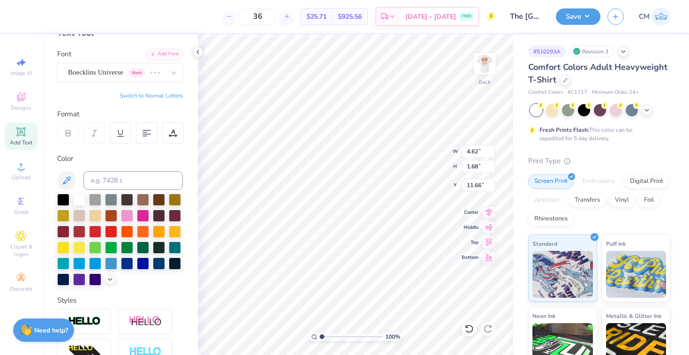
type input "4.85"
type input "2.07"
type input "11.47"
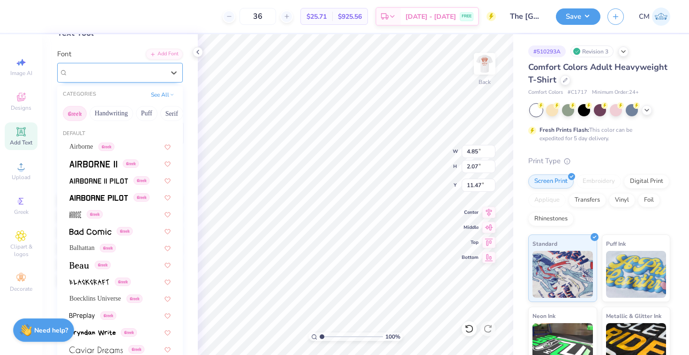
click at [115, 75] on div "Hussar Szturm Greek" at bounding box center [116, 72] width 98 height 15
click at [91, 144] on span "Airborne" at bounding box center [81, 147] width 24 height 10
type input "3.98"
type input "1.69"
type input "11.65"
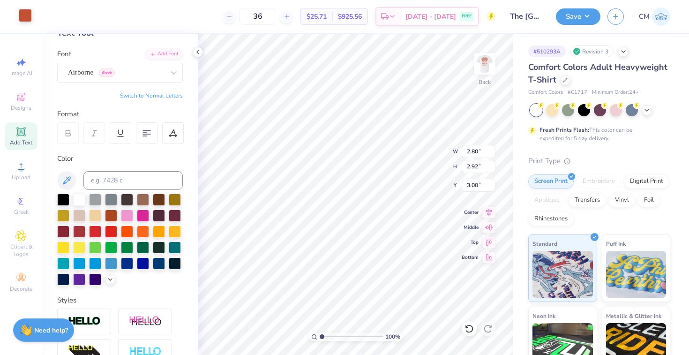
click at [30, 18] on div at bounding box center [25, 15] width 13 height 13
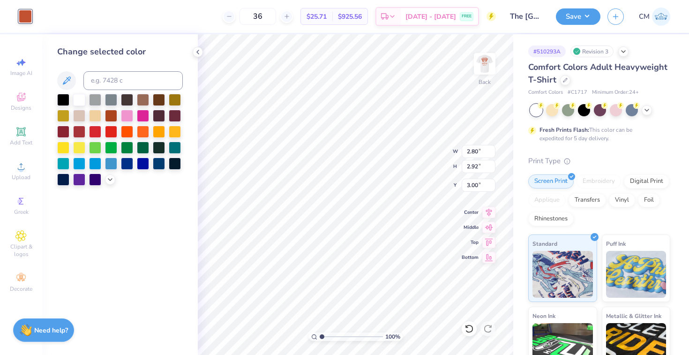
type input "3.98"
type input "1.69"
type input "11.65"
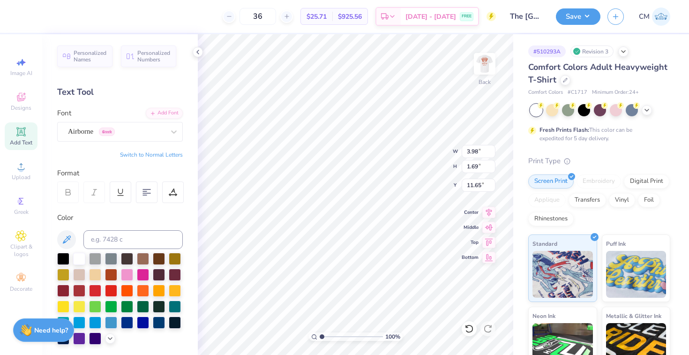
click at [31, 17] on div "36 $25.71 Per Item $925.56 Total Est. Delivery Sep 6 - 9 FREE" at bounding box center [261, 16] width 470 height 33
click at [199, 53] on icon at bounding box center [198, 52] width 8 height 8
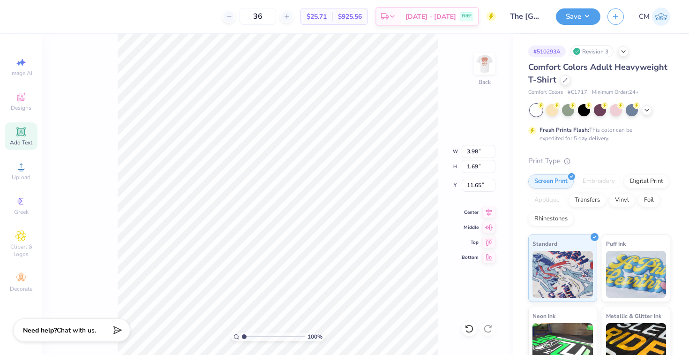
click at [22, 136] on icon at bounding box center [20, 131] width 11 height 11
type input "5.59"
type input "1.62"
type input "11.69"
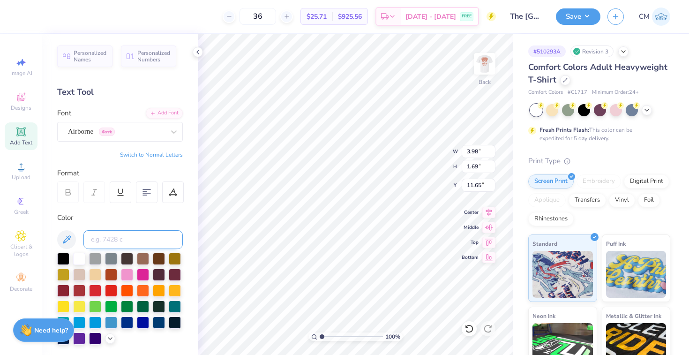
click at [142, 236] on input at bounding box center [132, 239] width 99 height 19
type input "7580"
type input "2.29"
type input "0.97"
type input "8.48"
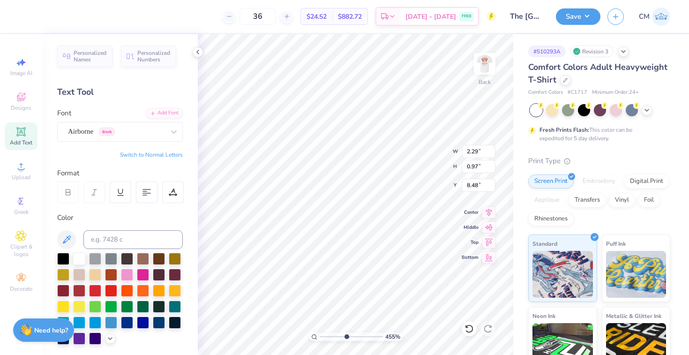
drag, startPoint x: 322, startPoint y: 335, endPoint x: 346, endPoint y: 334, distance: 24.4
type input "4.84"
click at [346, 335] on input "range" at bounding box center [351, 336] width 63 height 8
type input "0.34"
type input "0.66"
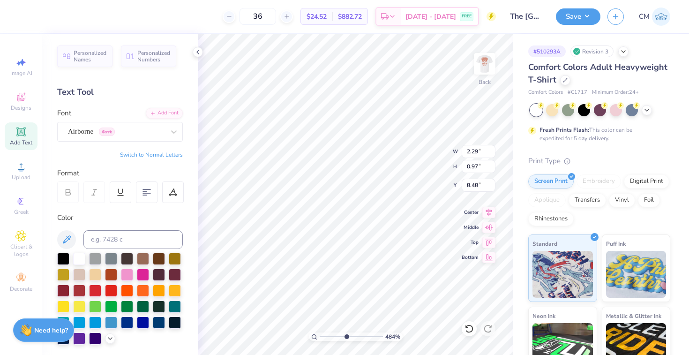
type input "5.60"
type input "5.42"
type input "1.58"
type input "0.67"
type input "5.57"
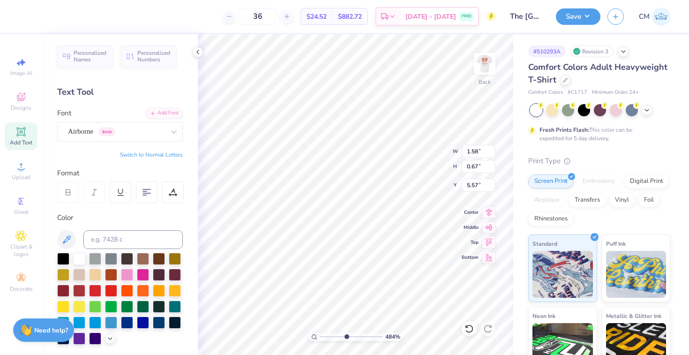
type input "1.50"
type input "0.64"
type input "5.59"
drag, startPoint x: 344, startPoint y: 333, endPoint x: 325, endPoint y: 333, distance: 19.2
type input "1.49"
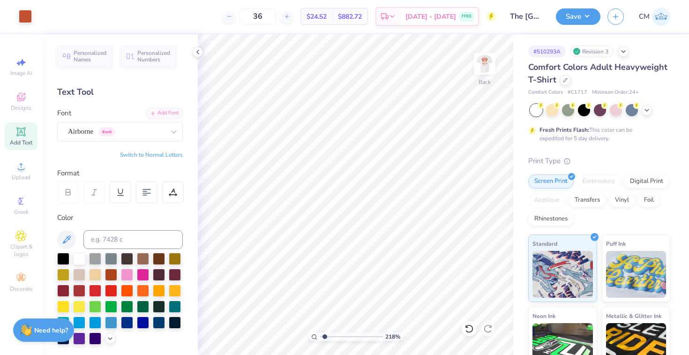
click at [325, 333] on input "range" at bounding box center [351, 336] width 63 height 8
click at [23, 130] on icon at bounding box center [20, 131] width 7 height 7
type textarea "T"
type textarea "X [GEOGRAPHIC_DATA]"
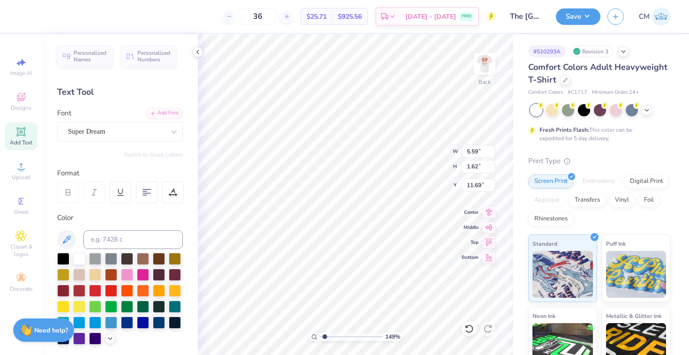
click at [129, 146] on div "Personalized Names Personalized Numbers Text Tool Add Font Font Super Dream Swi…" at bounding box center [120, 194] width 156 height 321
click at [129, 136] on div "Super Dream" at bounding box center [116, 131] width 98 height 15
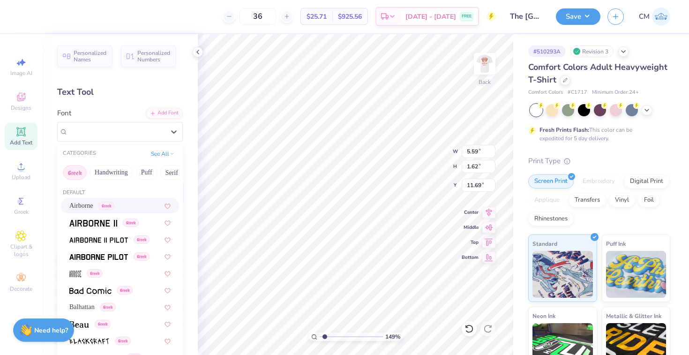
click at [90, 205] on span "Airborne" at bounding box center [81, 206] width 24 height 10
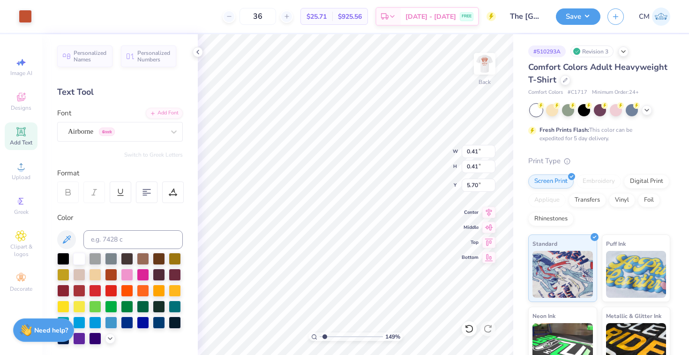
type input "0.41"
type input "5.70"
click at [40, 18] on div at bounding box center [42, 15] width 13 height 13
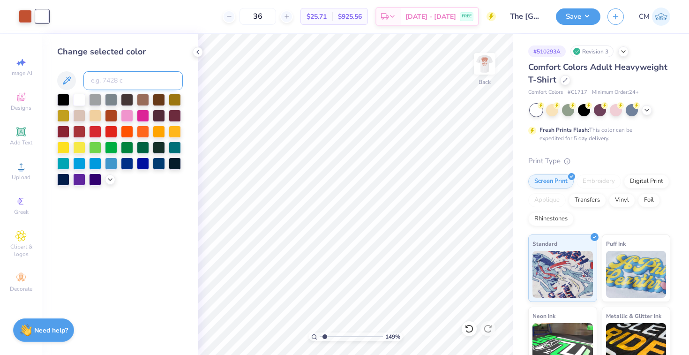
click at [101, 81] on input at bounding box center [132, 80] width 99 height 19
type input "7580"
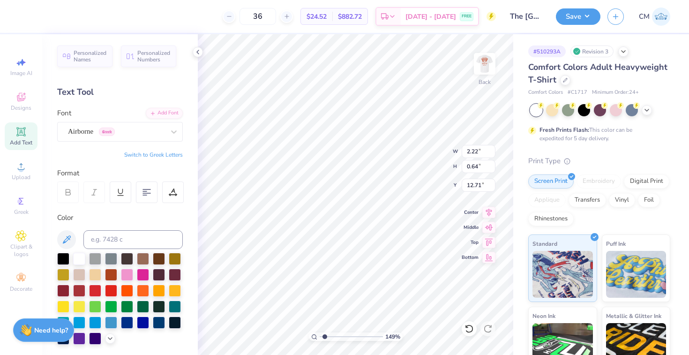
type input "2.22"
type input "0.64"
type input "5.59"
type input "1.94"
type input "0.55"
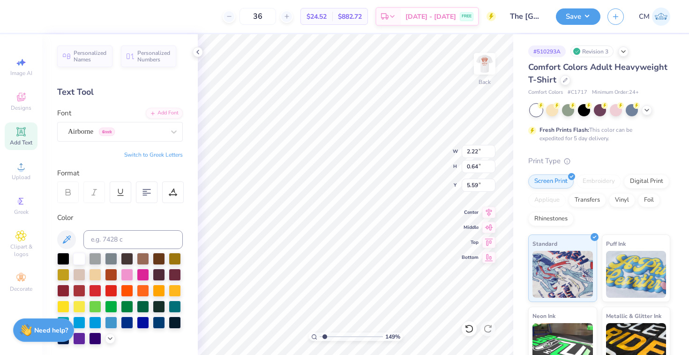
type input "5.68"
drag, startPoint x: 325, startPoint y: 334, endPoint x: 311, endPoint y: 334, distance: 14.5
type input "1"
click at [320, 334] on input "range" at bounding box center [351, 336] width 63 height 8
click at [489, 64] on img at bounding box center [485, 64] width 38 height 38
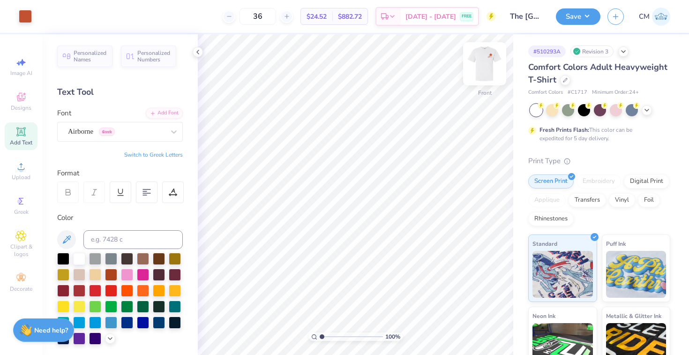
click at [485, 58] on img at bounding box center [485, 64] width 38 height 38
click at [134, 133] on div "Airborne Greek" at bounding box center [116, 131] width 98 height 15
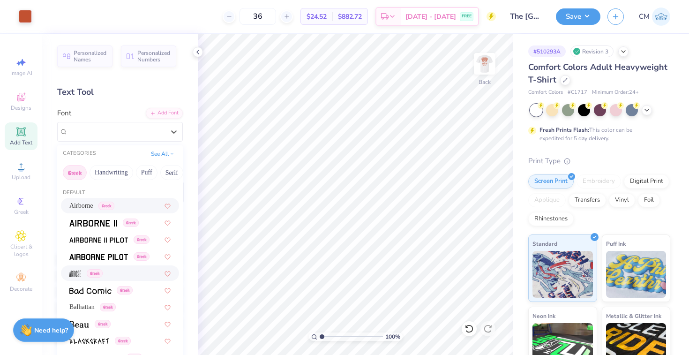
click at [116, 276] on div "Greek" at bounding box center [119, 273] width 101 height 10
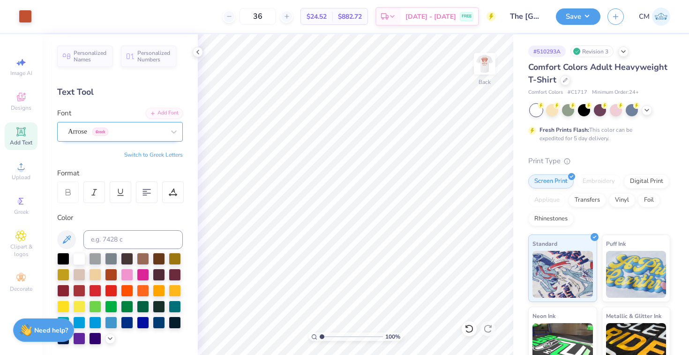
click at [126, 138] on div "Arrose Greek" at bounding box center [116, 131] width 98 height 15
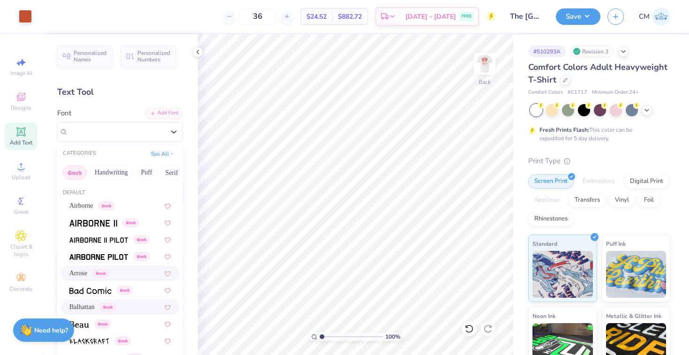
click at [113, 306] on span "Greek" at bounding box center [108, 307] width 16 height 8
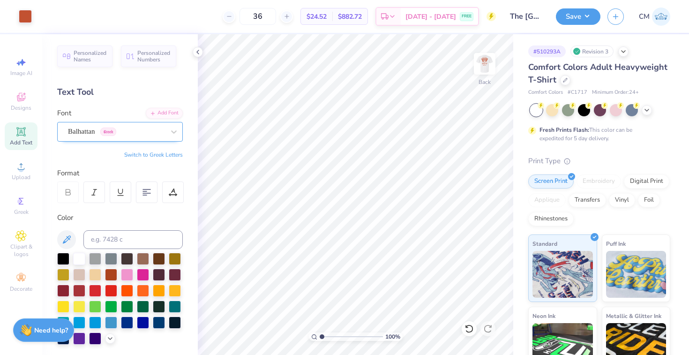
click at [164, 125] on div at bounding box center [116, 131] width 97 height 13
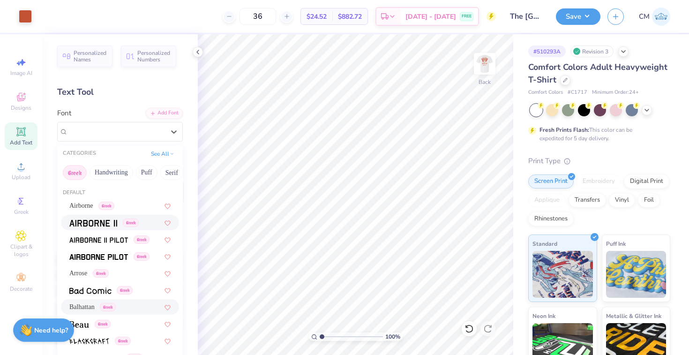
click at [120, 222] on div "Greek" at bounding box center [103, 223] width 69 height 10
click at [128, 135] on div "Airborne II Greek" at bounding box center [116, 131] width 98 height 15
click at [96, 200] on div "Airborne Greek" at bounding box center [120, 205] width 118 height 15
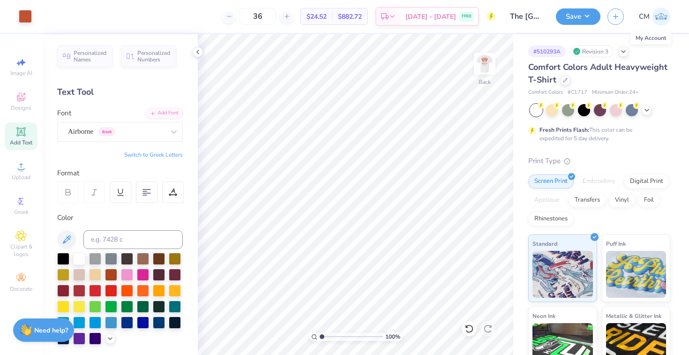
click at [664, 15] on img at bounding box center [661, 17] width 18 height 18
click at [488, 66] on img at bounding box center [485, 64] width 38 height 38
type input "3.73"
click at [318, 332] on div "100 %" at bounding box center [356, 336] width 94 height 8
click at [24, 130] on icon at bounding box center [20, 131] width 9 height 9
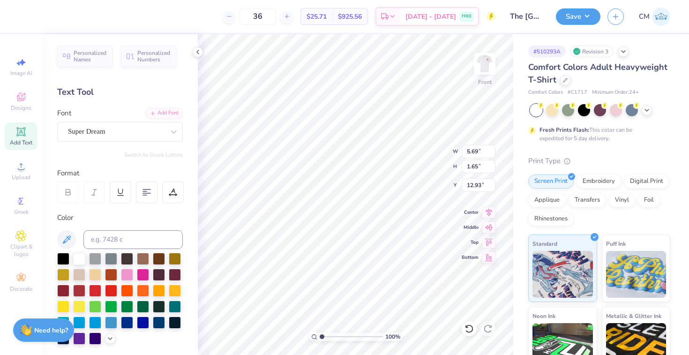
type textarea "T"
click at [157, 128] on div "Super Dream" at bounding box center [116, 131] width 98 height 15
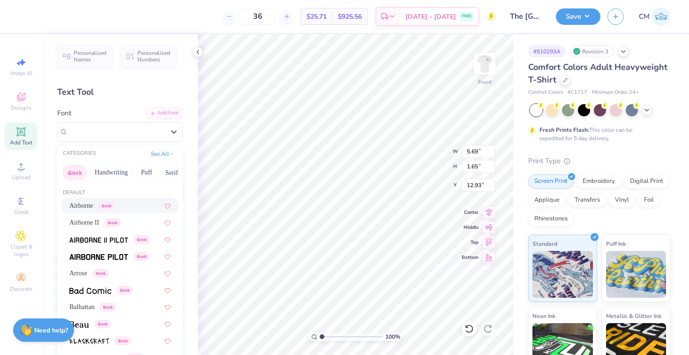
click at [84, 207] on span "Airborne" at bounding box center [81, 206] width 24 height 10
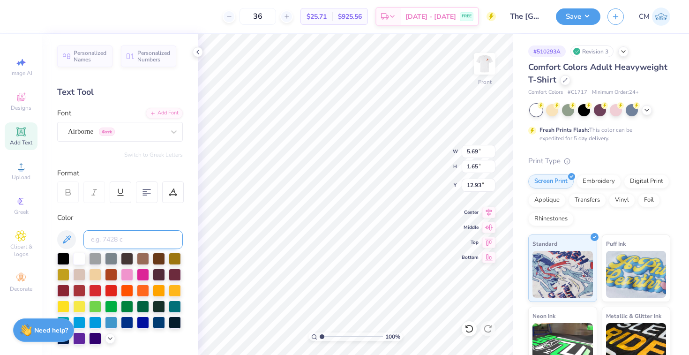
click at [140, 238] on input at bounding box center [132, 239] width 99 height 19
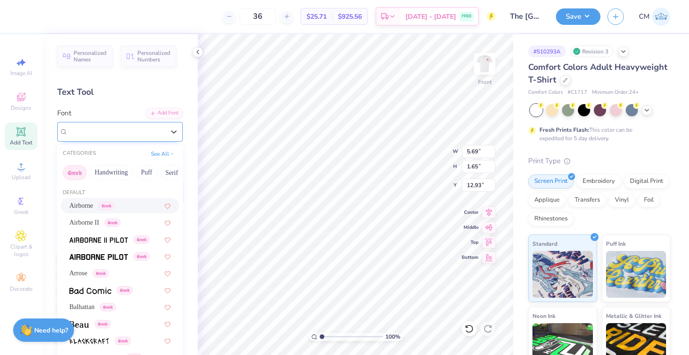
click at [152, 128] on div "Airborne Greek" at bounding box center [116, 131] width 98 height 15
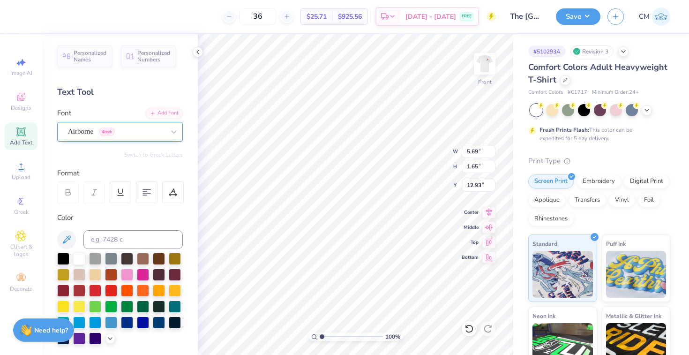
click at [146, 129] on div "Airborne Greek" at bounding box center [116, 131] width 98 height 15
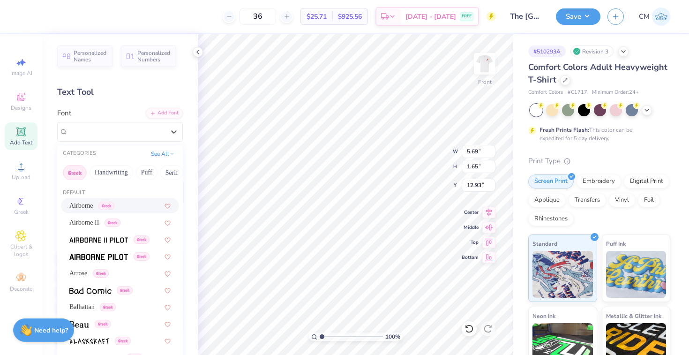
click at [113, 204] on span "Greek" at bounding box center [106, 206] width 16 height 8
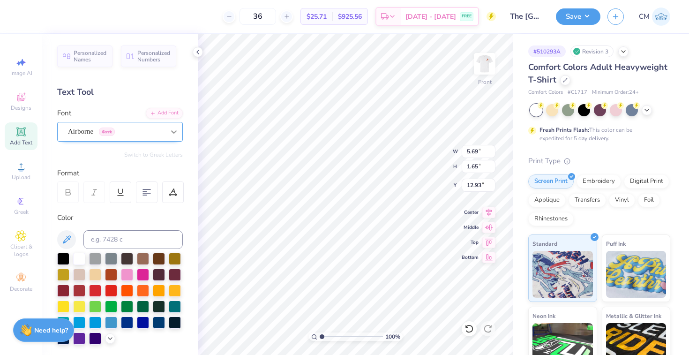
type textarea "S"
type textarea "SAE"
click at [173, 153] on button "Switch to Greek Letters" at bounding box center [153, 155] width 59 height 8
type input "3.24"
type input "1.38"
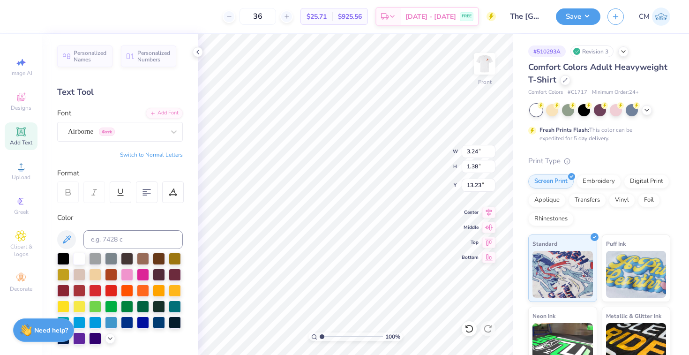
type input "13.06"
click at [13, 128] on div "Add Text" at bounding box center [21, 136] width 33 height 28
type textarea "T"
type textarea "X [GEOGRAPHIC_DATA]"
click at [147, 136] on div "Super Dream" at bounding box center [116, 131] width 98 height 15
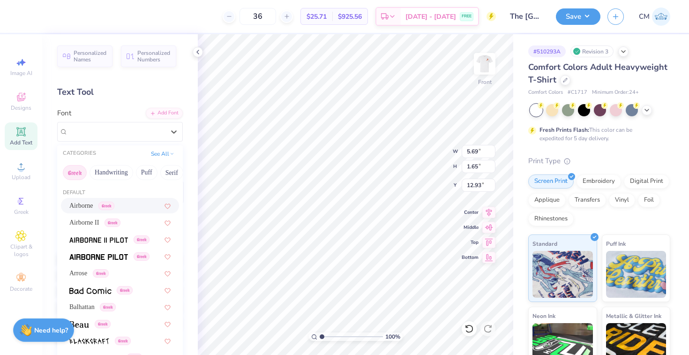
click at [93, 202] on span "Airborne" at bounding box center [81, 206] width 24 height 10
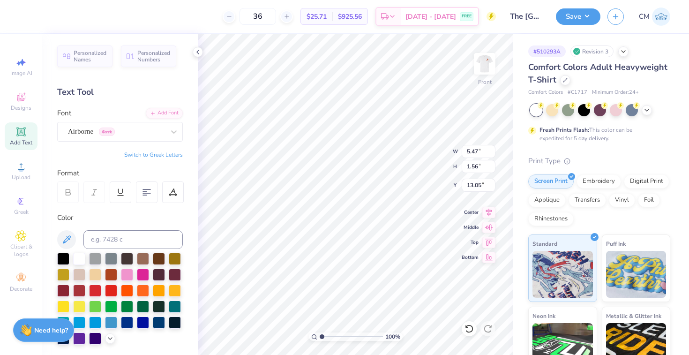
type input "5.47"
type input "1.56"
type input "12.97"
type input "4.60"
type input "1.31"
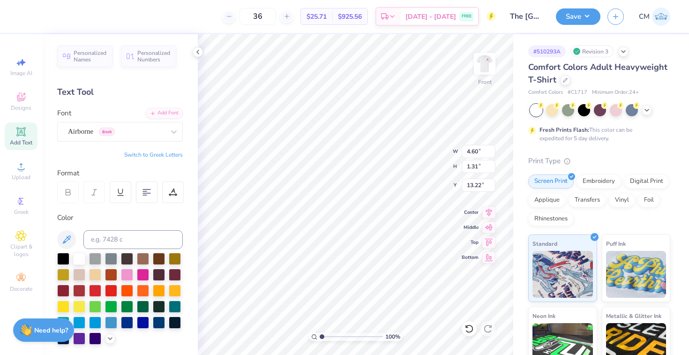
type input "13.09"
type input "4.60"
type input "1.31"
type input "13.09"
type input "3.24"
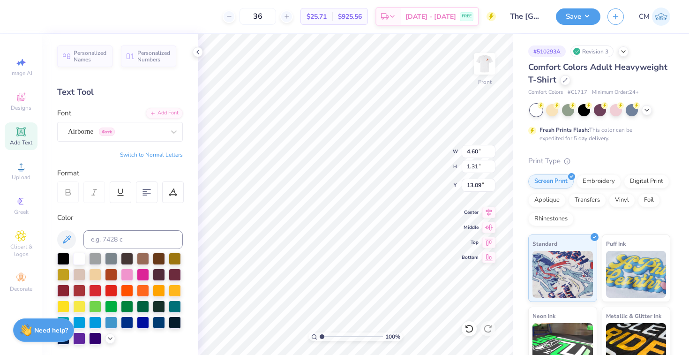
type input "1.38"
type input "13.06"
drag, startPoint x: 321, startPoint y: 337, endPoint x: 330, endPoint y: 337, distance: 8.5
type input "2.27"
click at [330, 337] on input "range" at bounding box center [351, 336] width 63 height 8
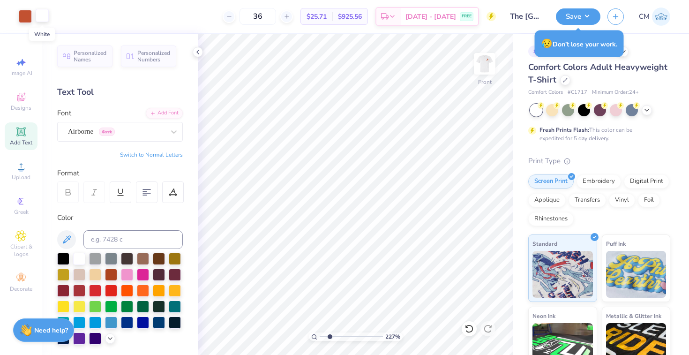
click at [39, 15] on div at bounding box center [42, 15] width 13 height 13
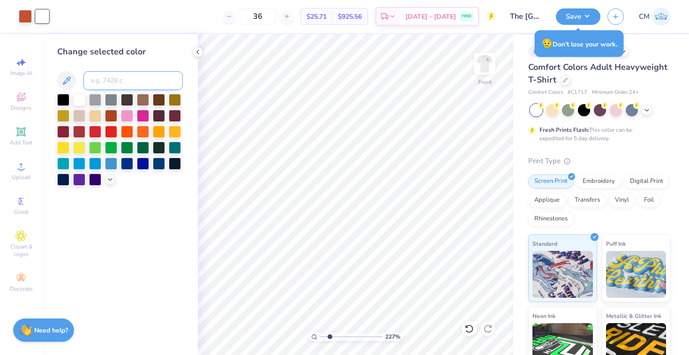
click at [106, 86] on input at bounding box center [132, 80] width 99 height 19
type input "7580"
drag, startPoint x: 329, startPoint y: 334, endPoint x: 299, endPoint y: 334, distance: 30.0
type input "1"
click at [320, 334] on input "range" at bounding box center [351, 336] width 63 height 8
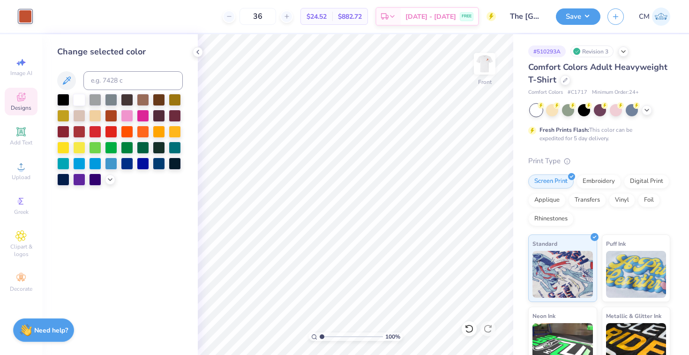
click at [6, 101] on div "Designs" at bounding box center [21, 102] width 33 height 28
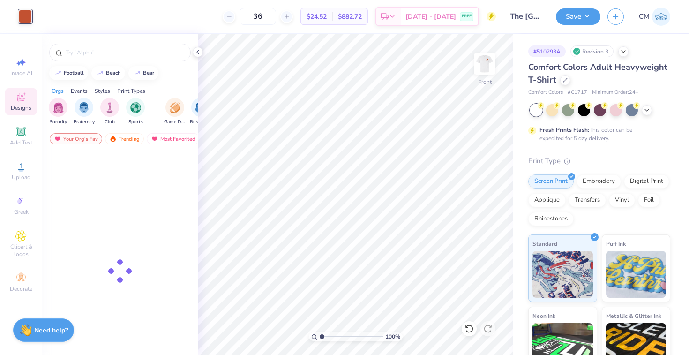
click at [110, 41] on div at bounding box center [120, 50] width 156 height 32
click at [109, 45] on div at bounding box center [120, 53] width 142 height 18
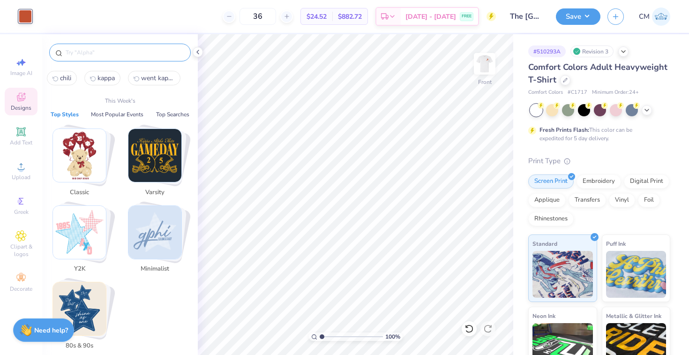
click at [102, 55] on input "text" at bounding box center [125, 52] width 120 height 9
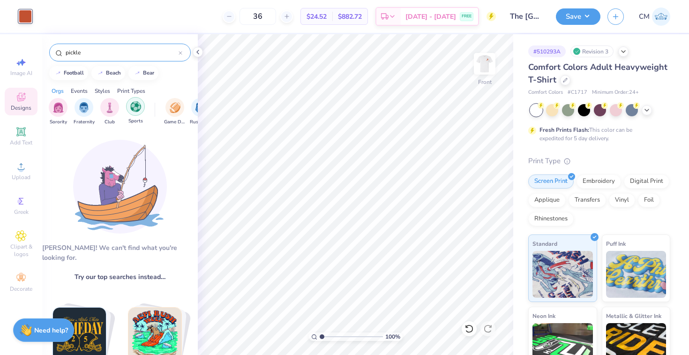
click at [135, 108] on img "filter for Sports" at bounding box center [135, 106] width 11 height 11
click at [144, 53] on input "pickle" at bounding box center [122, 52] width 114 height 9
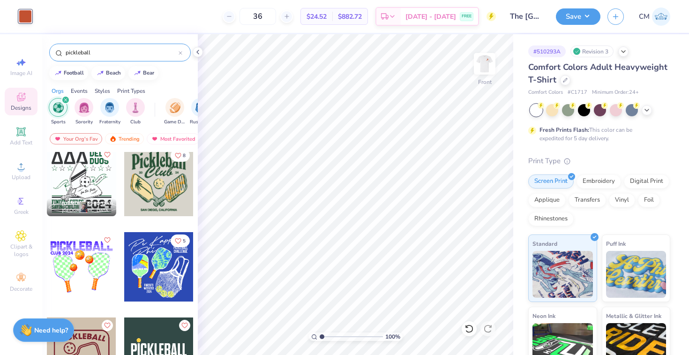
scroll to position [1197, 0]
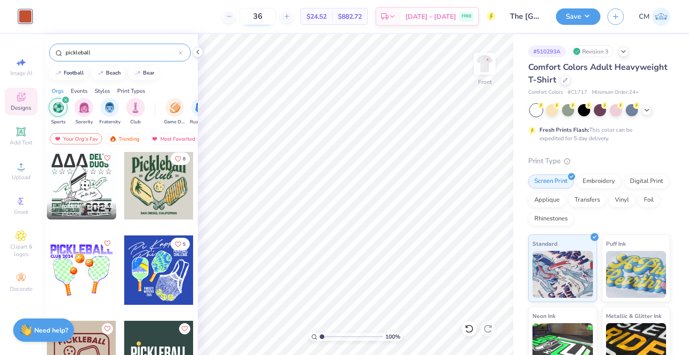
type input "pickleball"
click at [276, 9] on input "36" at bounding box center [258, 16] width 37 height 17
click at [276, 20] on input "36" at bounding box center [258, 16] width 37 height 17
type input "3"
type input "2"
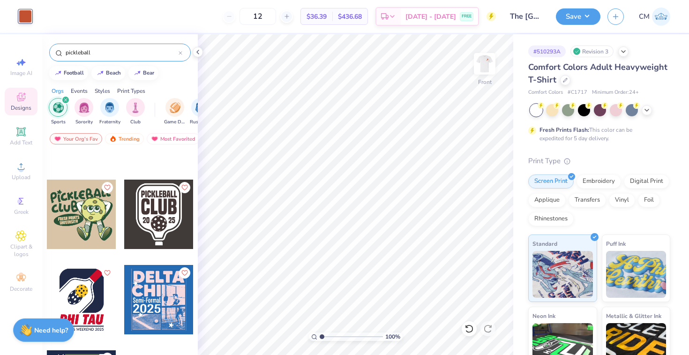
scroll to position [1478, 0]
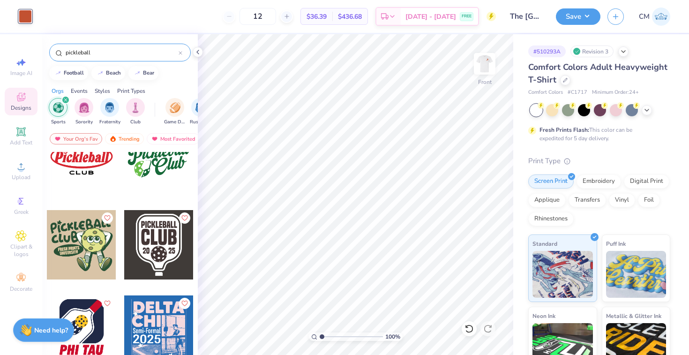
type input "12"
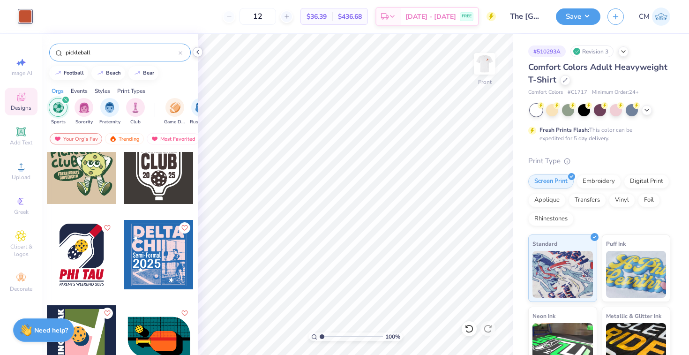
click at [201, 49] on icon at bounding box center [198, 52] width 8 height 8
